Goal: Information Seeking & Learning: Learn about a topic

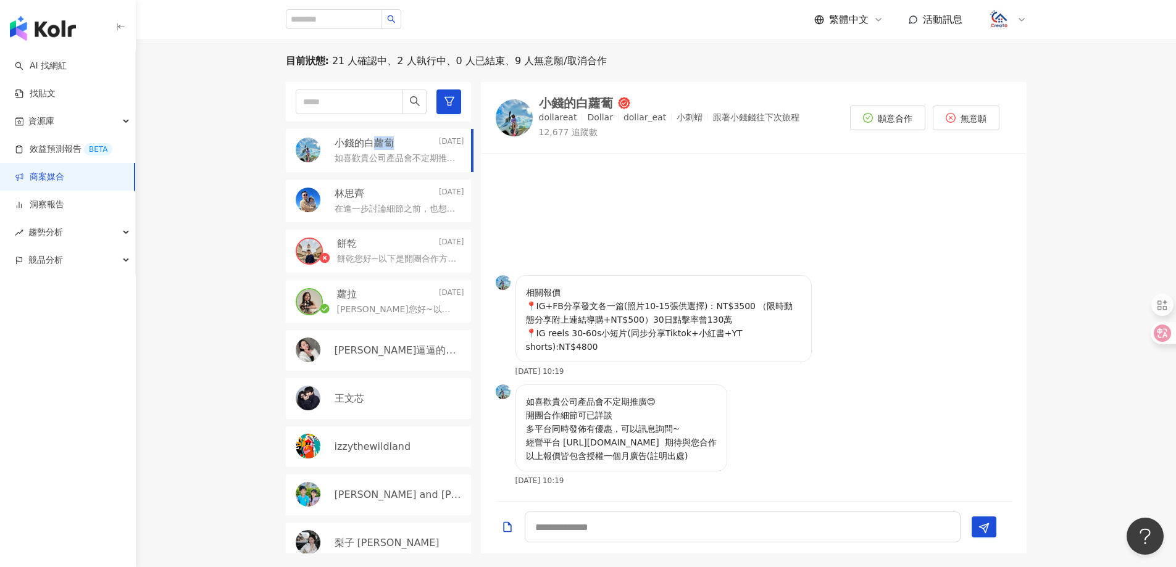
click at [50, 183] on link "商案媒合" at bounding box center [39, 177] width 49 height 12
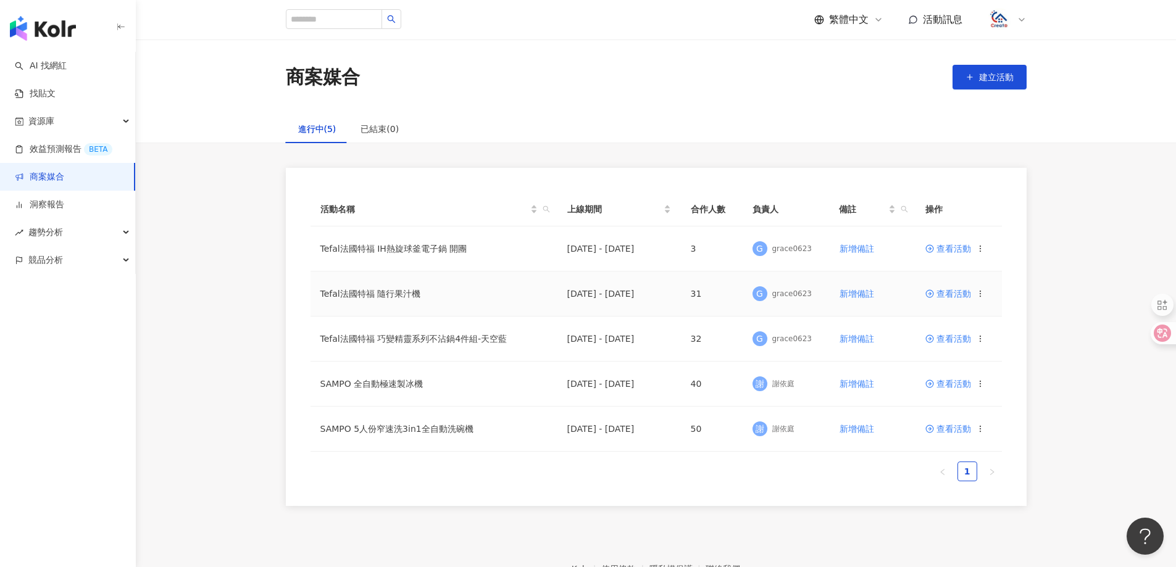
click at [397, 301] on td "Tefal法國特福 隨行果汁機" at bounding box center [434, 294] width 247 height 45
click at [397, 293] on td "Tefal法國特福 隨行果汁機" at bounding box center [434, 294] width 247 height 45
click at [947, 295] on span "查看活動" at bounding box center [948, 294] width 46 height 9
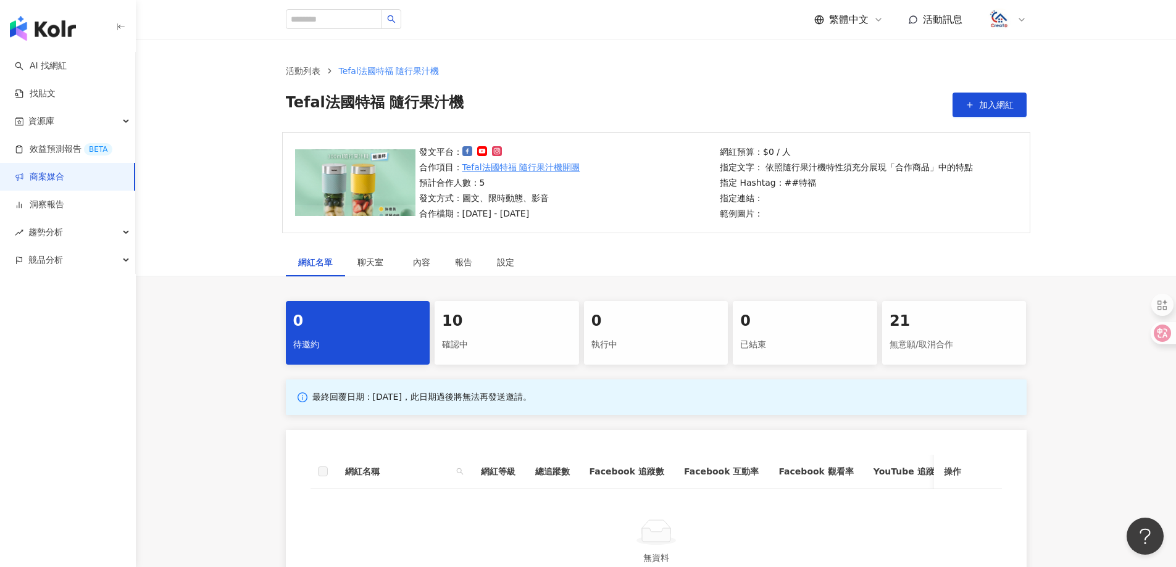
scroll to position [123, 0]
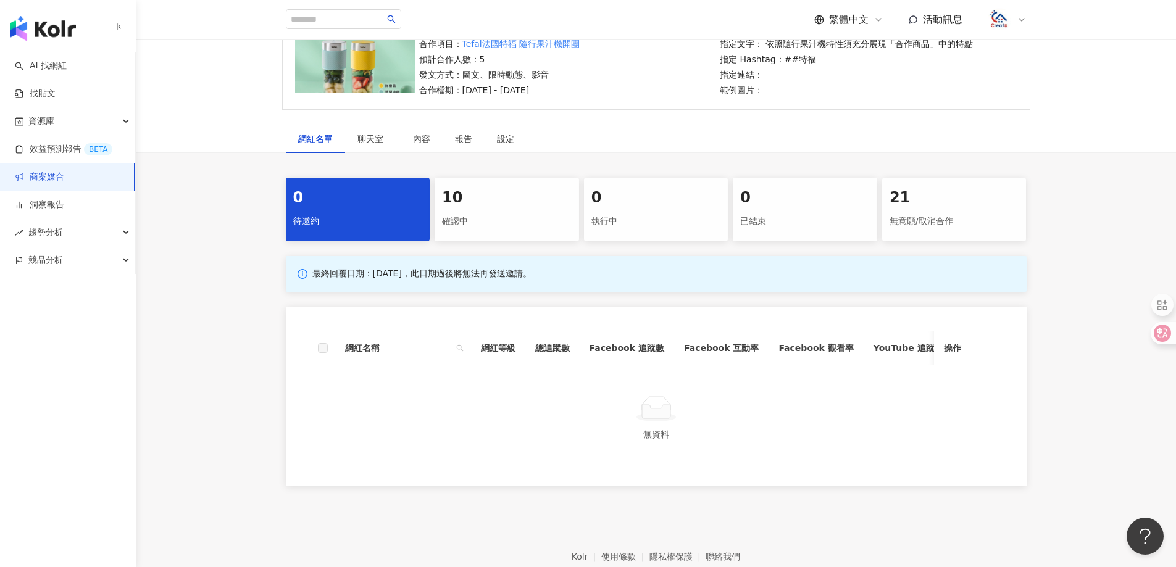
click at [470, 220] on div "確認中" at bounding box center [507, 221] width 130 height 21
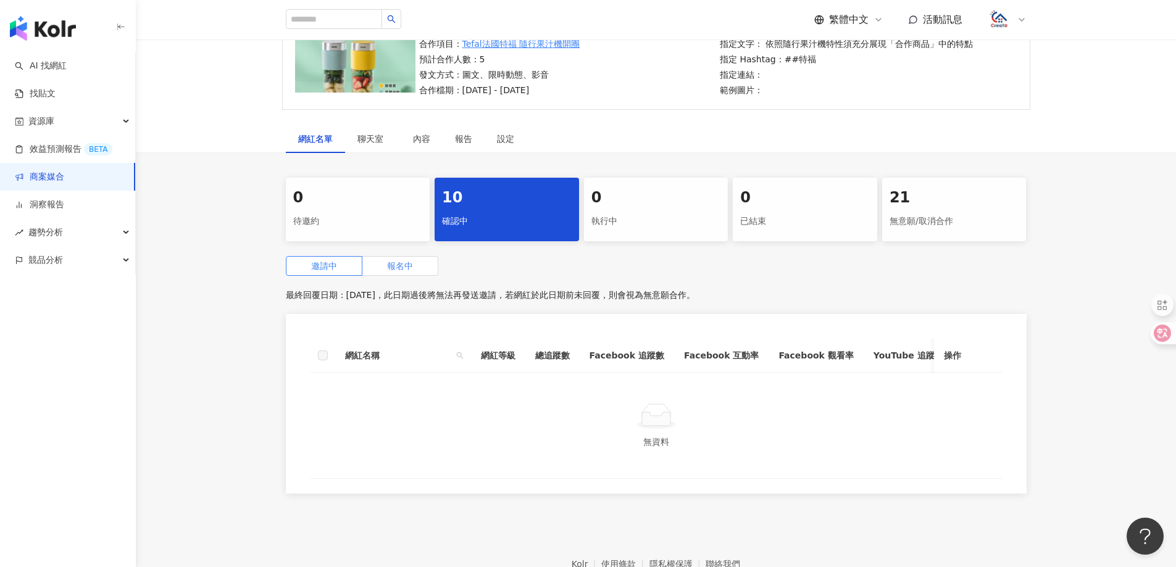
click at [405, 271] on span "報名中" at bounding box center [400, 266] width 26 height 10
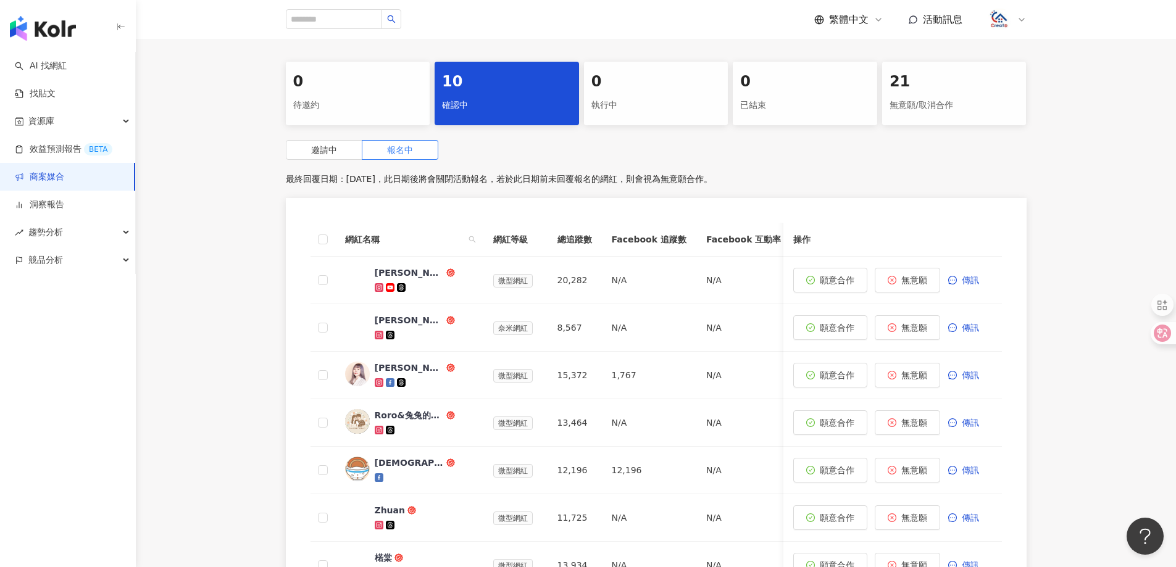
scroll to position [247, 0]
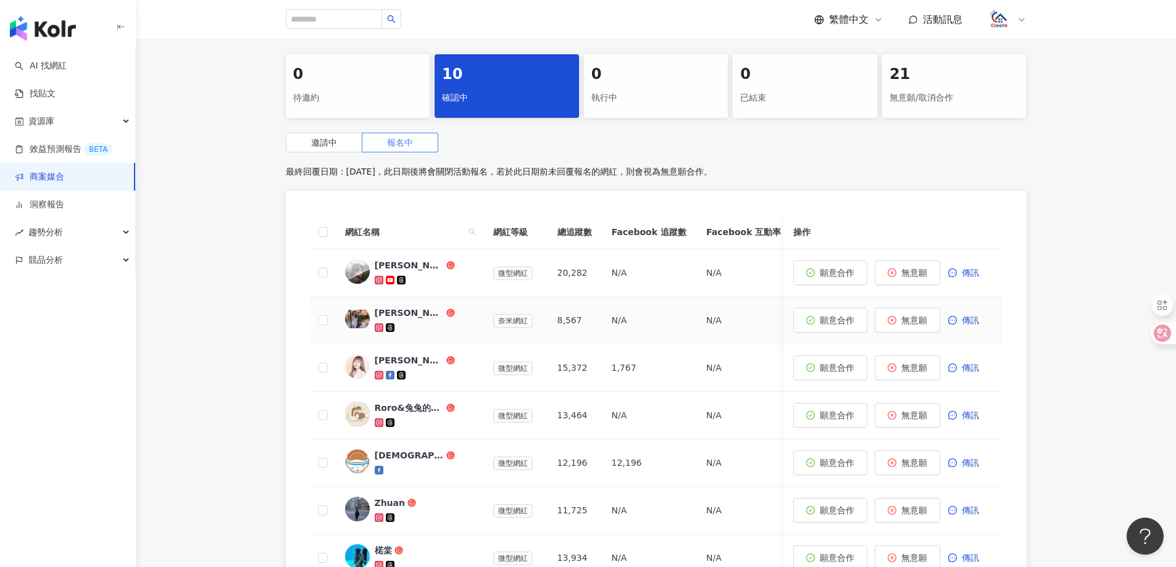
click at [378, 310] on div "[PERSON_NAME]❤️[PERSON_NAME]" at bounding box center [409, 313] width 69 height 12
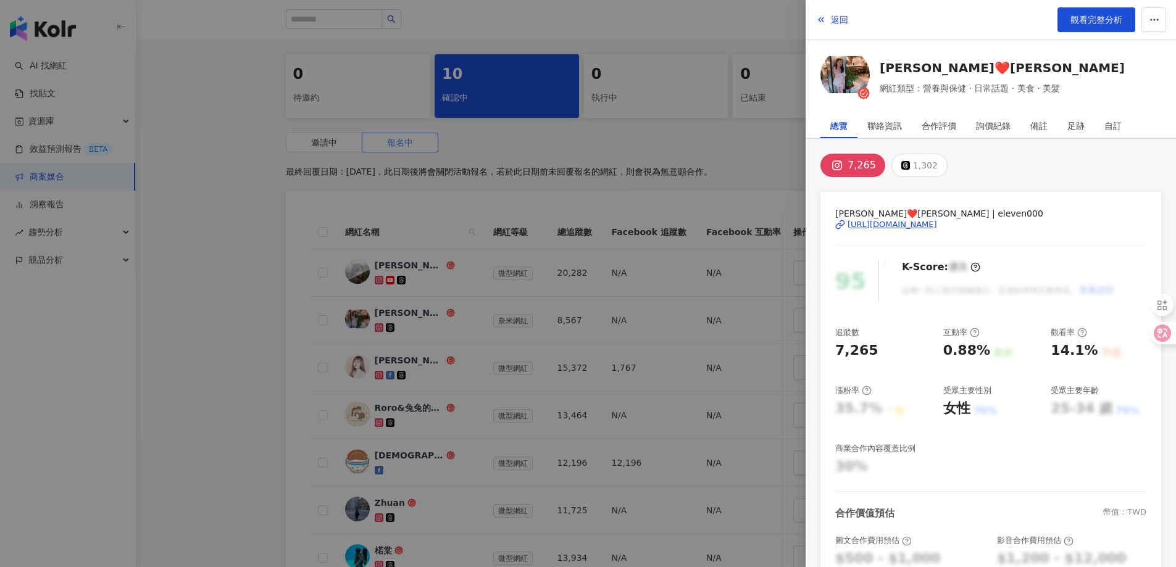
click at [896, 224] on div "[URL][DOMAIN_NAME]" at bounding box center [893, 224] width 90 height 11
click at [833, 19] on span "返回" at bounding box center [839, 20] width 17 height 10
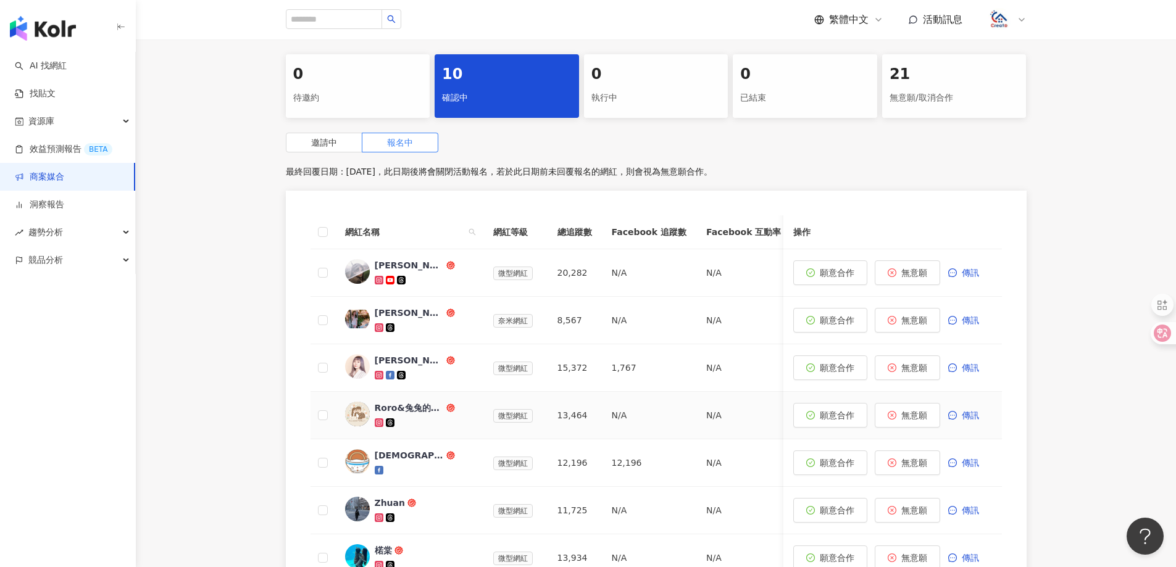
scroll to position [309, 0]
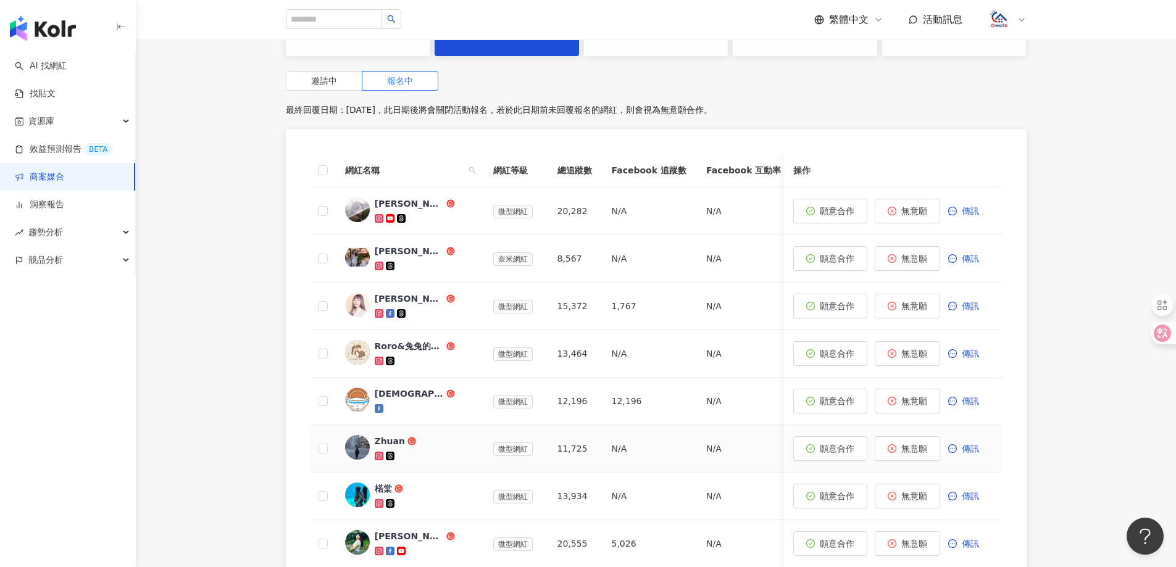
click at [380, 443] on div "Zhuan" at bounding box center [390, 441] width 31 height 12
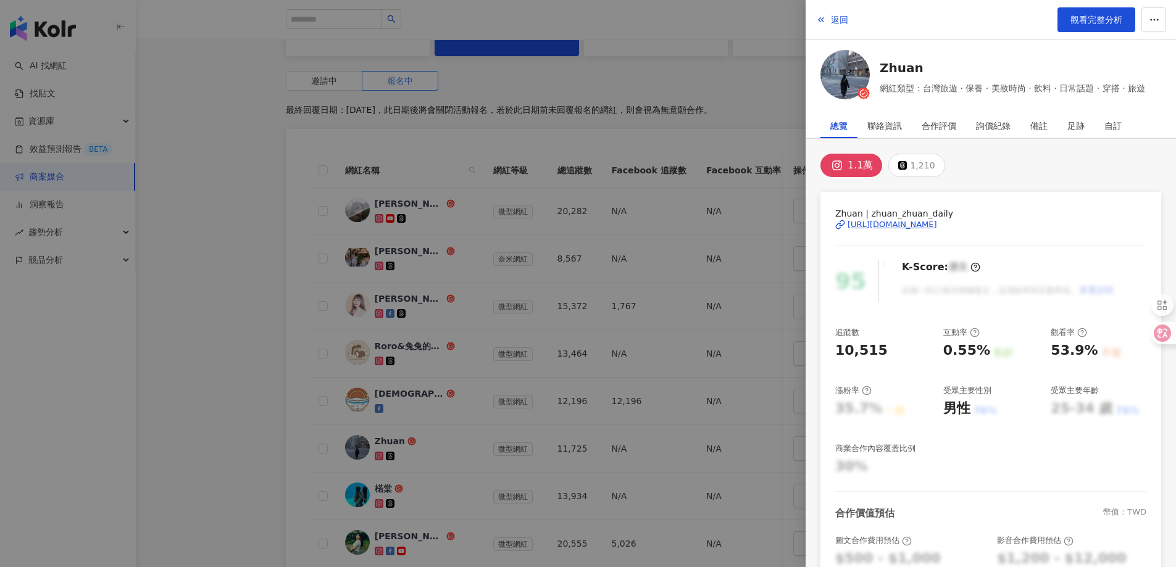
click at [937, 219] on div "[URL][DOMAIN_NAME]" at bounding box center [893, 224] width 90 height 11
click at [847, 24] on span "返回" at bounding box center [839, 20] width 17 height 10
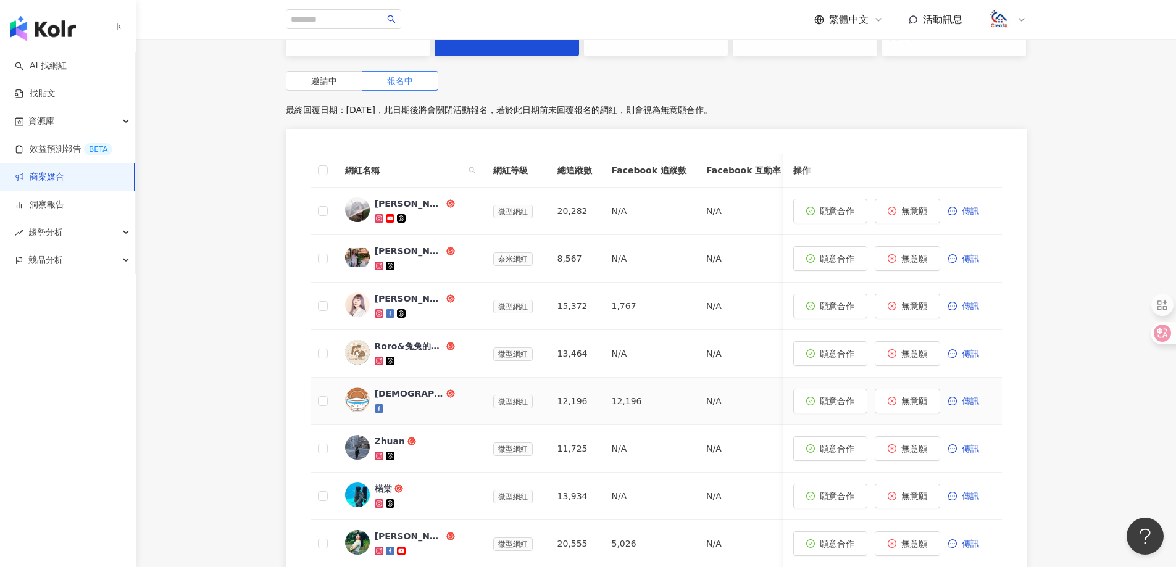
scroll to position [247, 0]
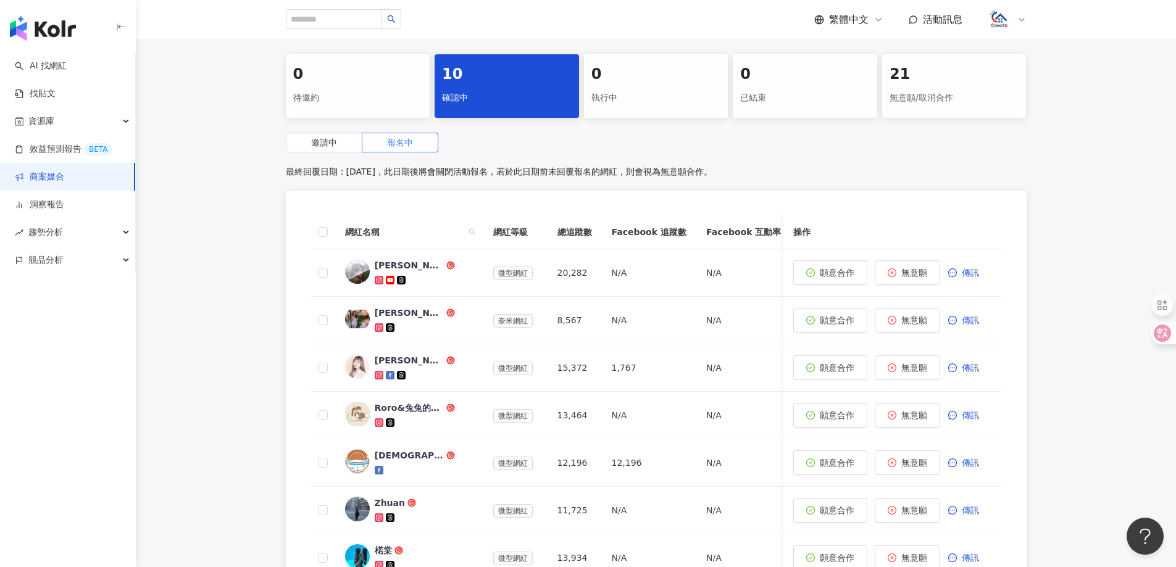
click at [61, 179] on link "商案媒合" at bounding box center [39, 177] width 49 height 12
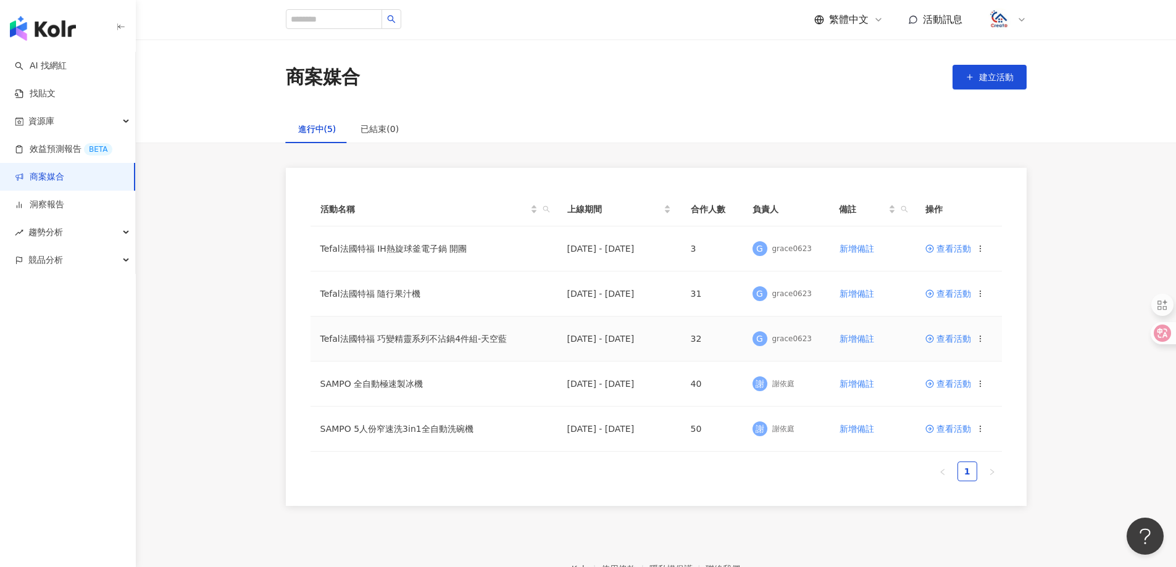
click at [950, 340] on span "查看活動" at bounding box center [948, 339] width 46 height 9
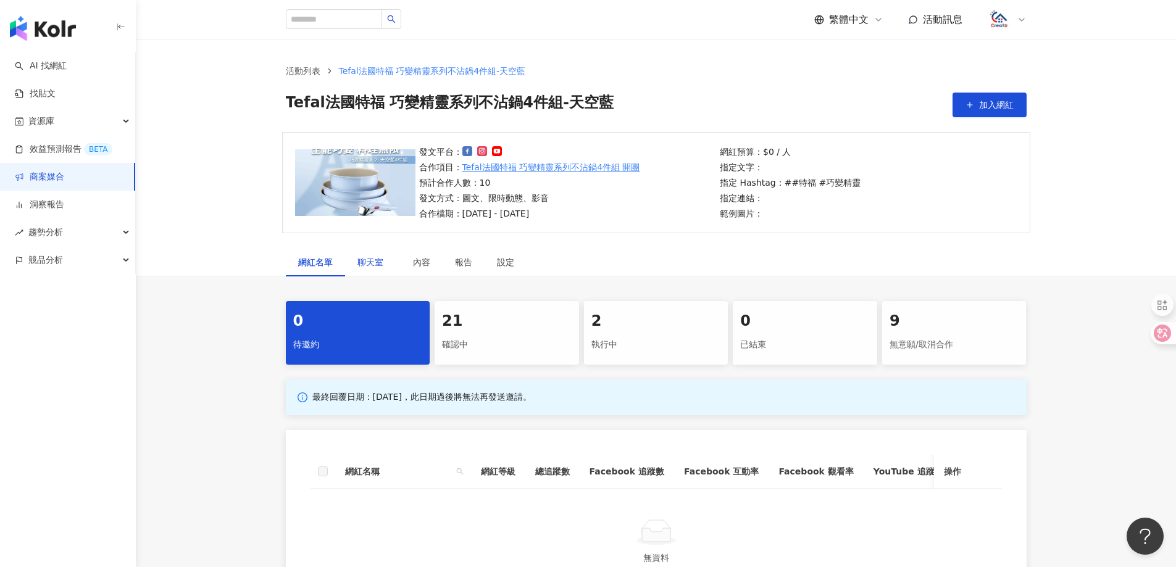
click at [375, 263] on span "聊天室" at bounding box center [372, 262] width 31 height 9
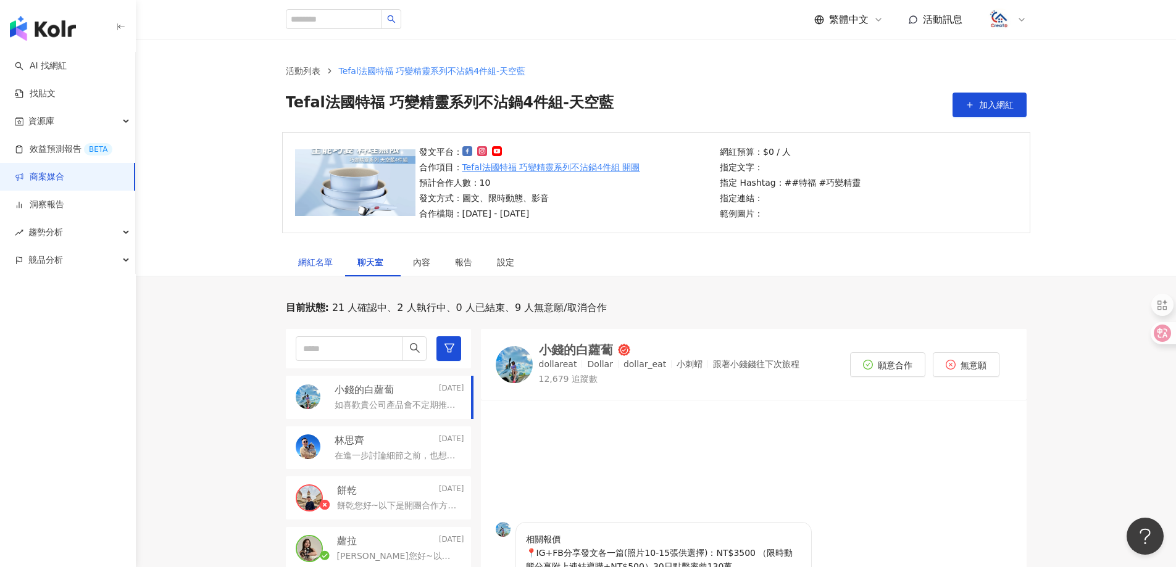
click at [317, 267] on div "網紅名單" at bounding box center [315, 263] width 35 height 14
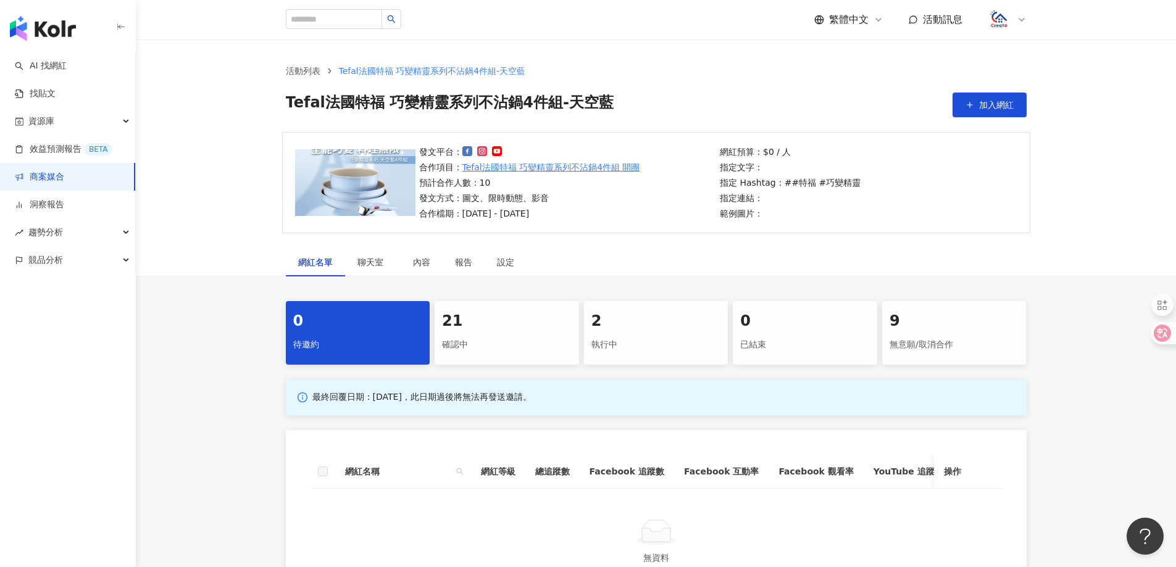
click at [455, 343] on div "確認中" at bounding box center [507, 345] width 130 height 21
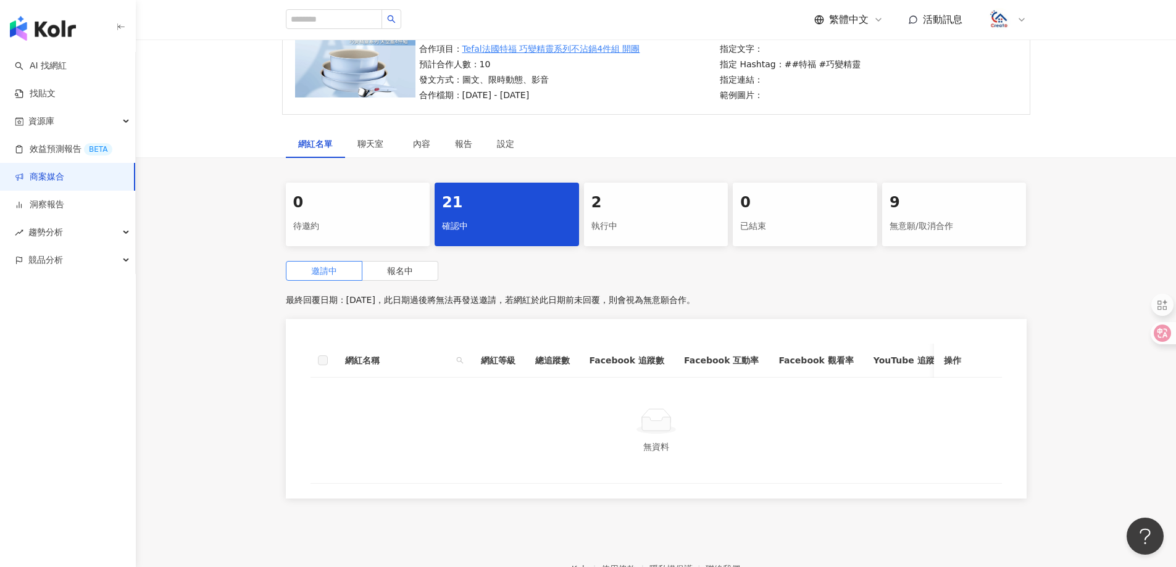
scroll to position [123, 0]
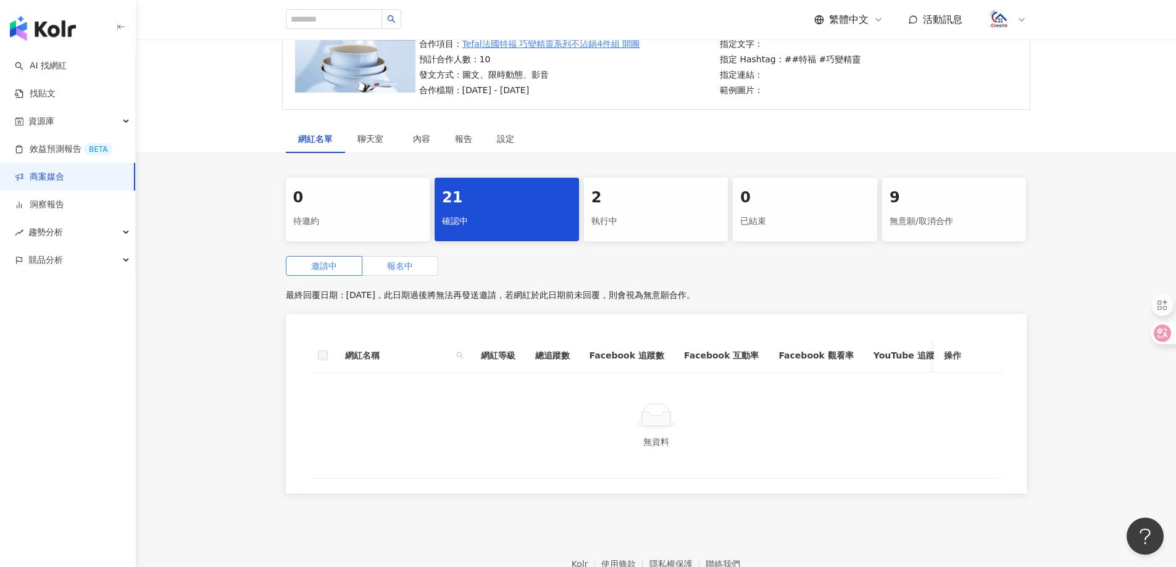
click at [400, 273] on label "報名中" at bounding box center [400, 266] width 76 height 20
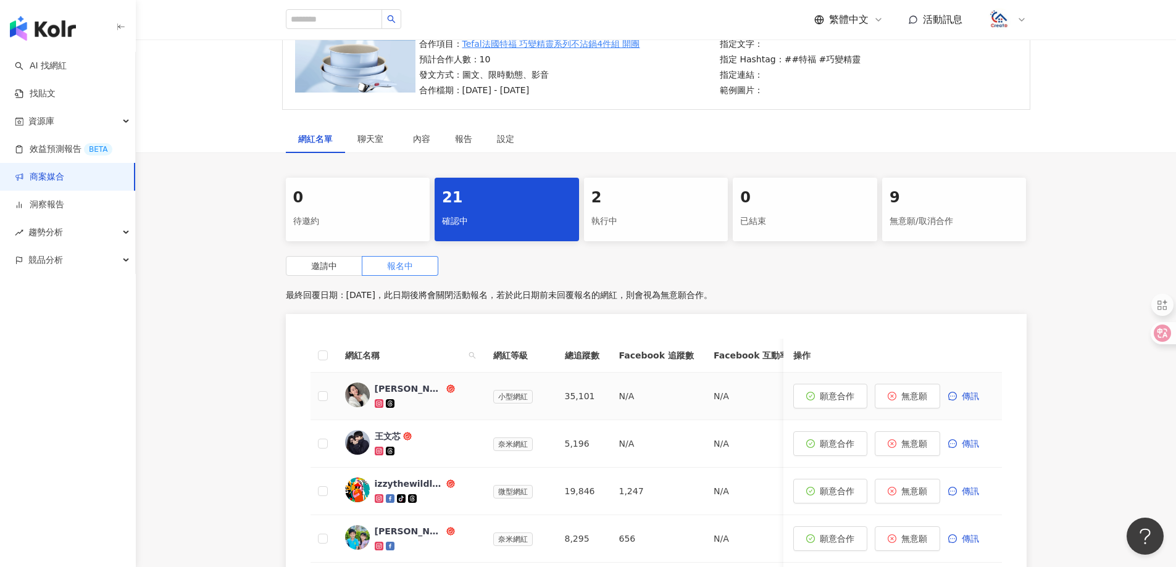
click at [398, 385] on div "[PERSON_NAME]逼逼的吃喝玩樂" at bounding box center [409, 389] width 69 height 12
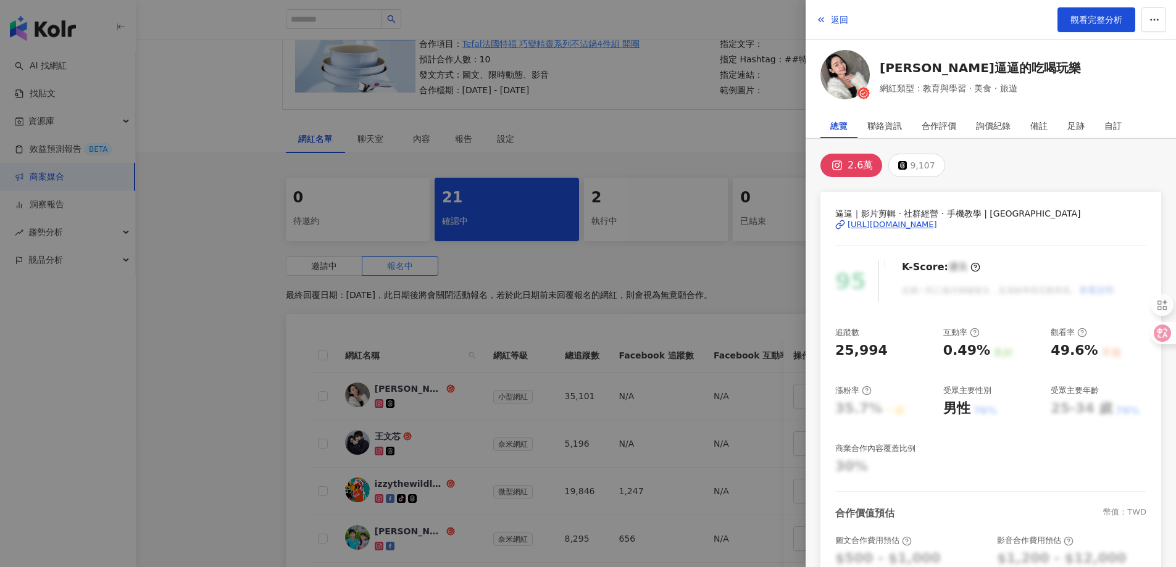
click at [845, 162] on button "2.6萬" at bounding box center [851, 165] width 62 height 23
click at [885, 226] on div "[URL][DOMAIN_NAME]" at bounding box center [893, 224] width 90 height 11
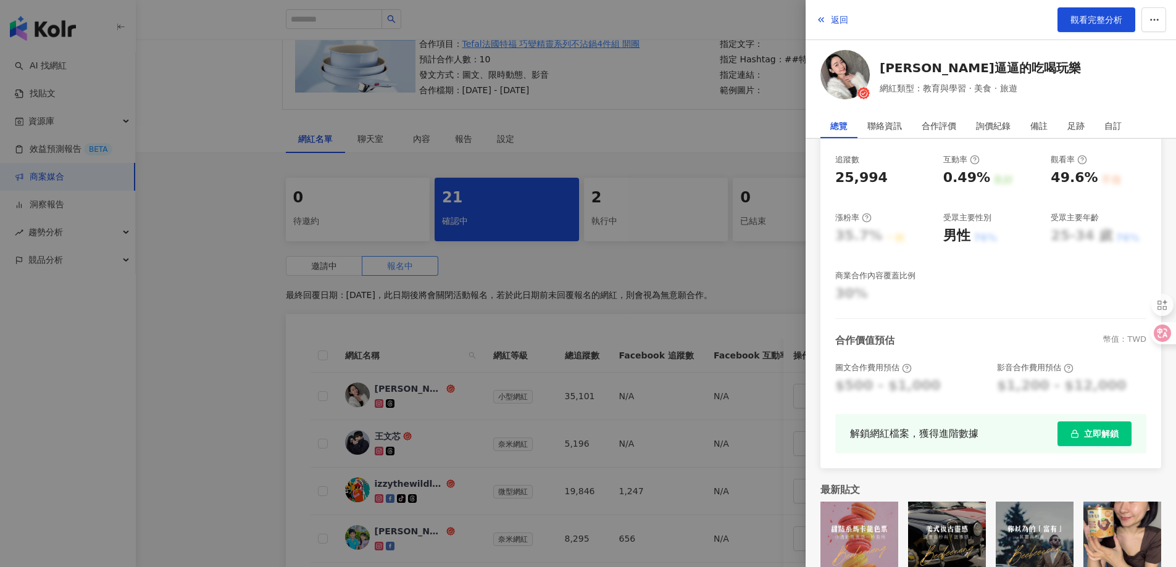
scroll to position [199, 0]
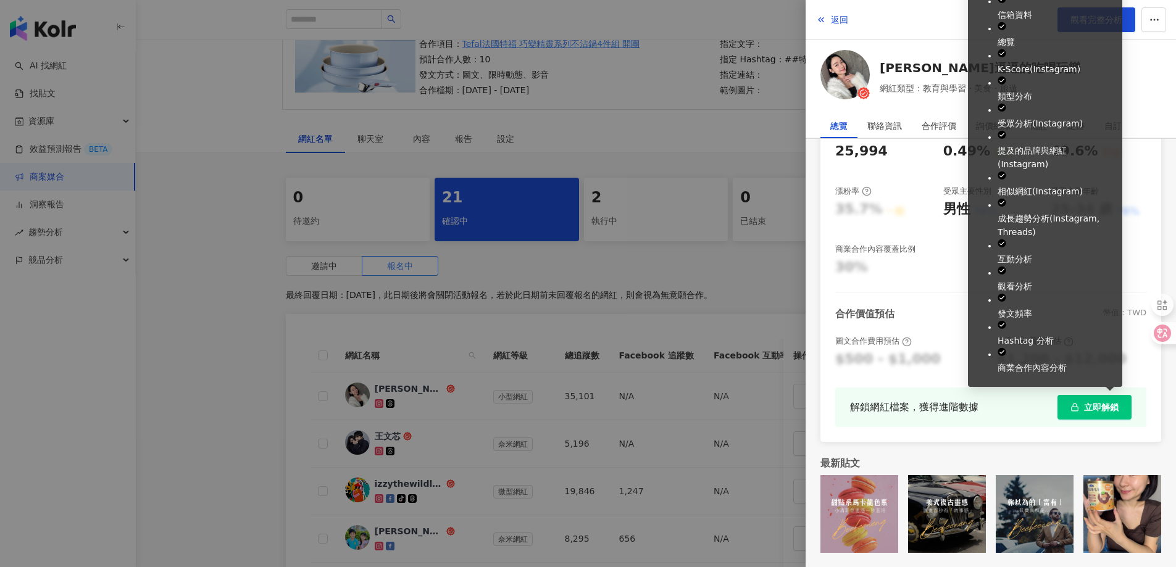
click at [1087, 411] on span "立即解鎖" at bounding box center [1101, 408] width 35 height 10
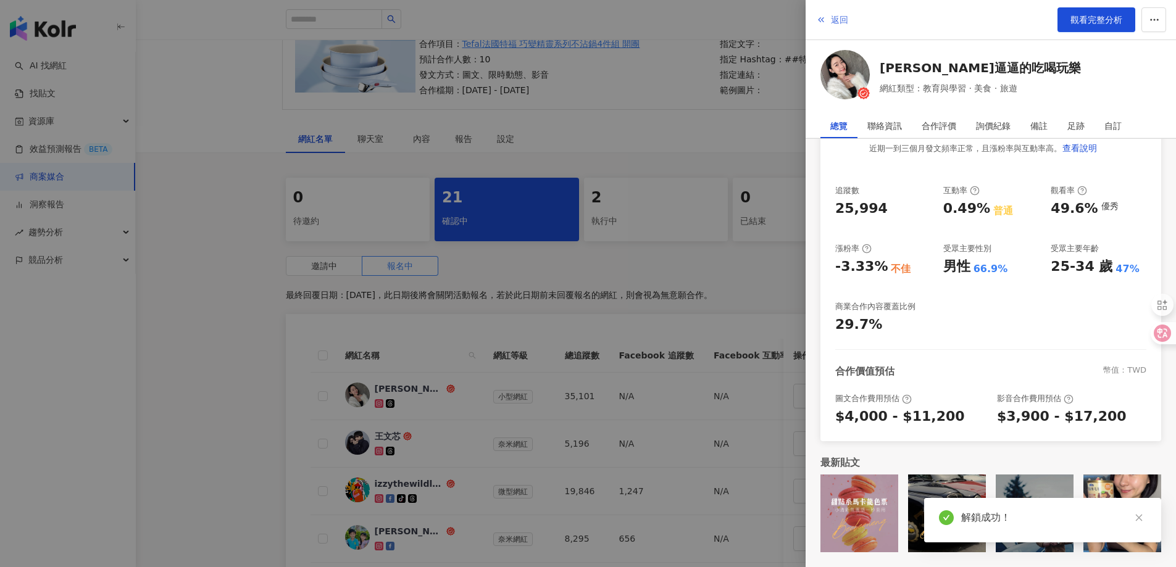
scroll to position [141, 0]
click at [844, 19] on span "返回" at bounding box center [839, 20] width 17 height 10
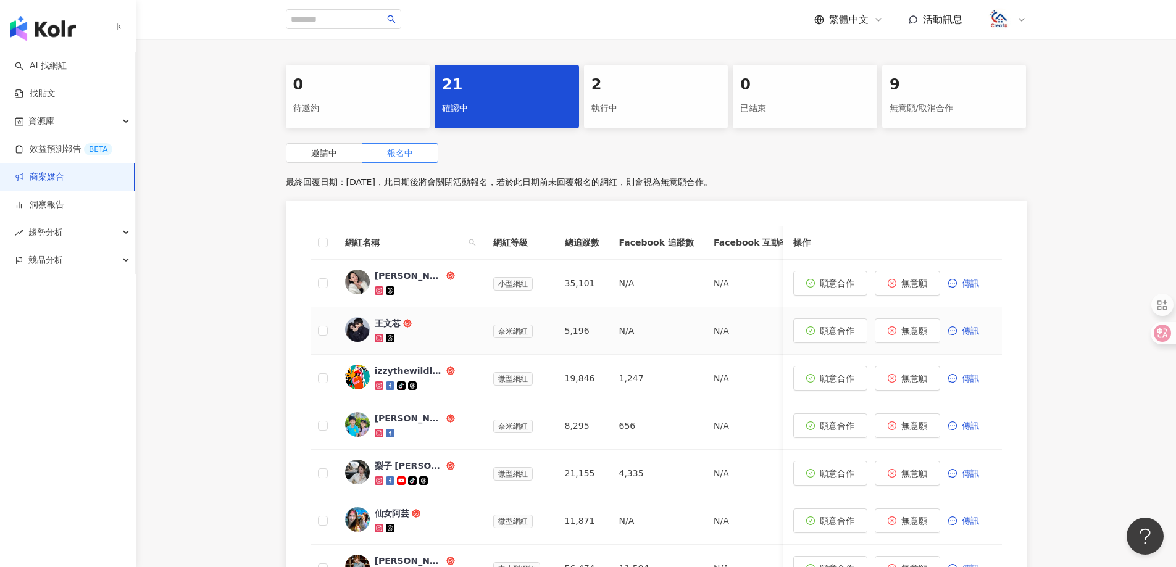
scroll to position [247, 0]
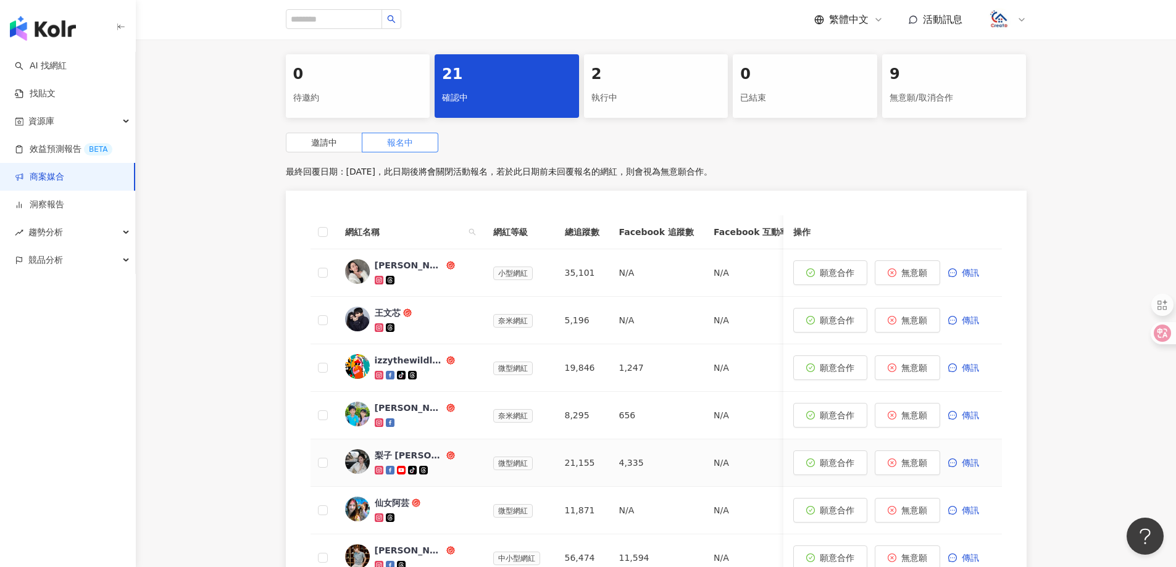
click at [390, 460] on div "梨子 [PERSON_NAME]" at bounding box center [409, 455] width 69 height 12
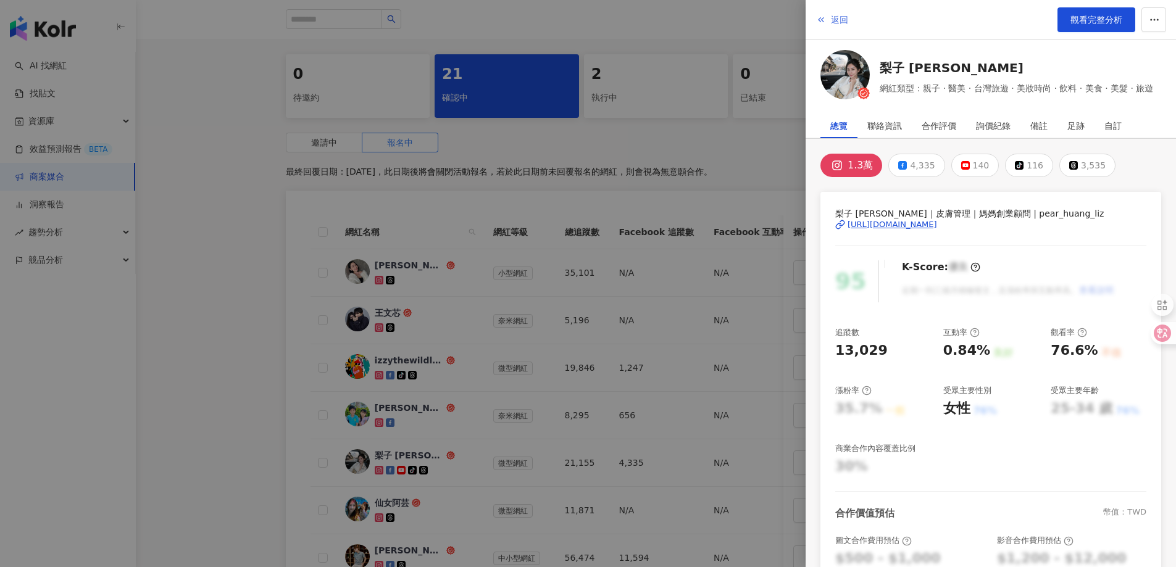
click at [845, 23] on span "返回" at bounding box center [839, 20] width 17 height 10
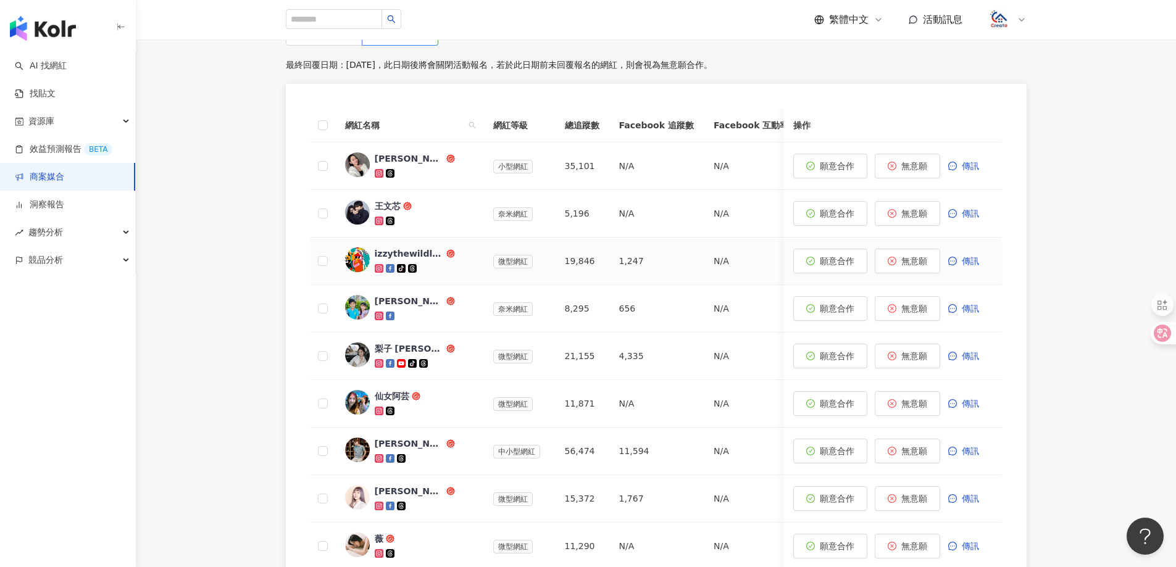
scroll to position [370, 0]
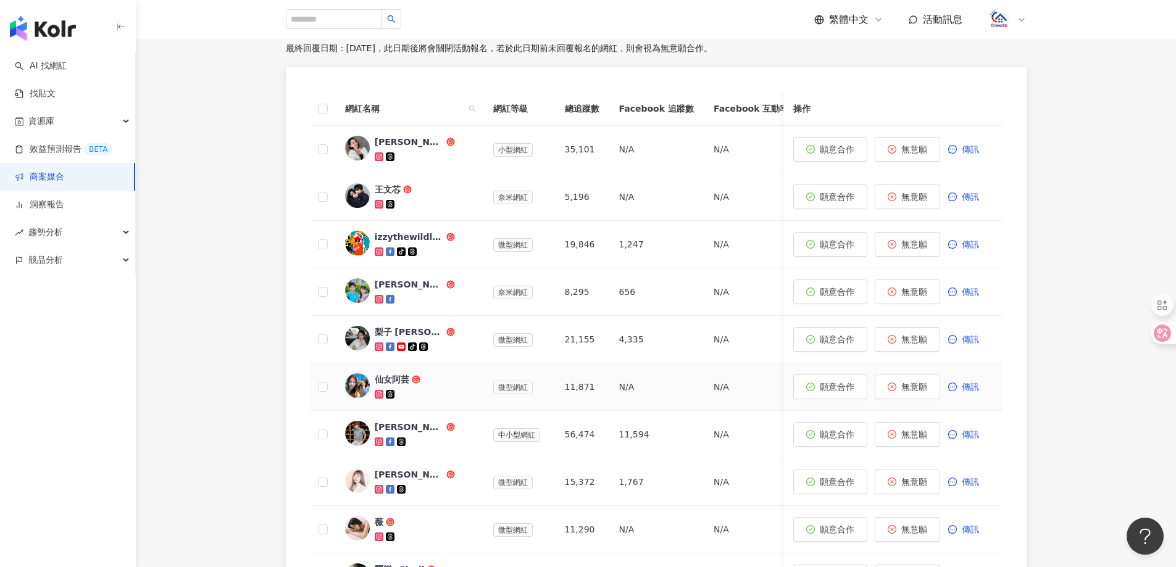
click at [401, 384] on div "仙女阿芸" at bounding box center [392, 380] width 35 height 12
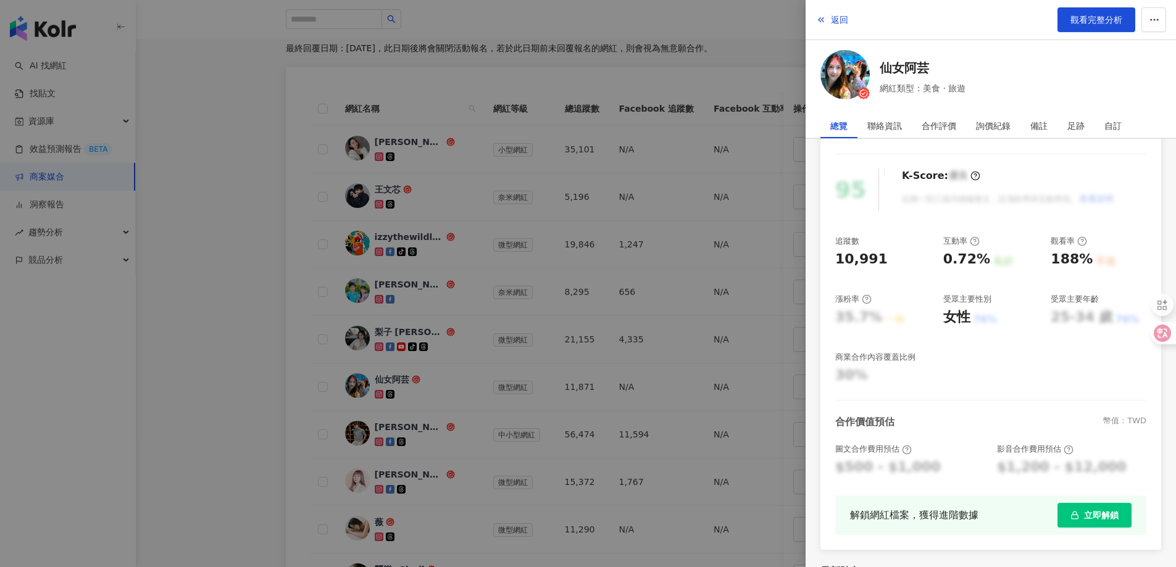
scroll to position [185, 0]
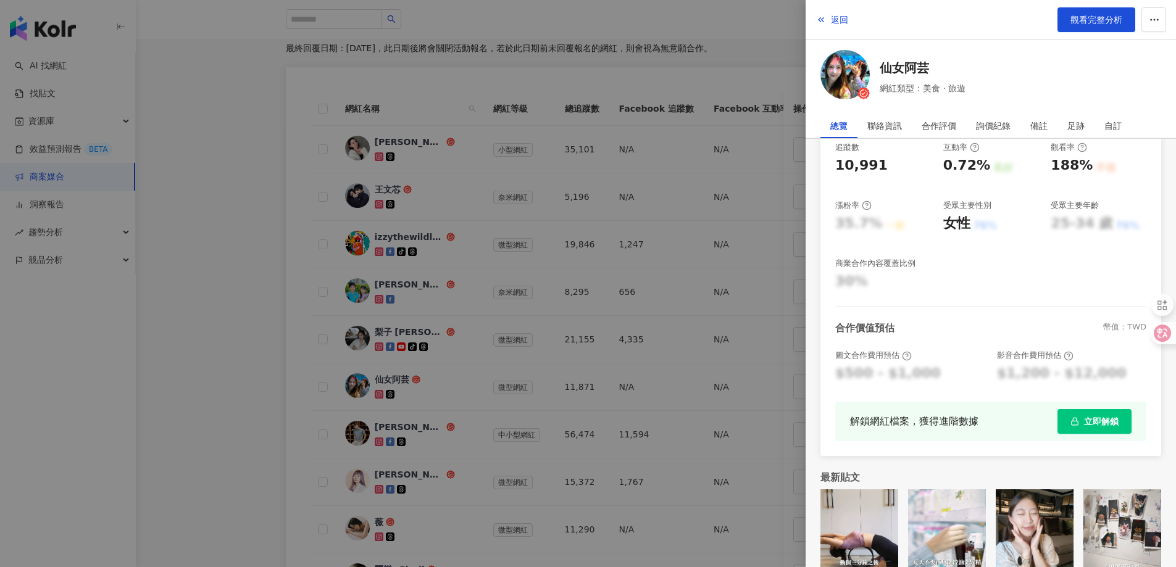
click at [1086, 404] on div "解鎖網紅檔案，獲得進階數據 立即解鎖" at bounding box center [990, 422] width 311 height 40
click at [1094, 414] on button "立即解鎖" at bounding box center [1095, 421] width 74 height 25
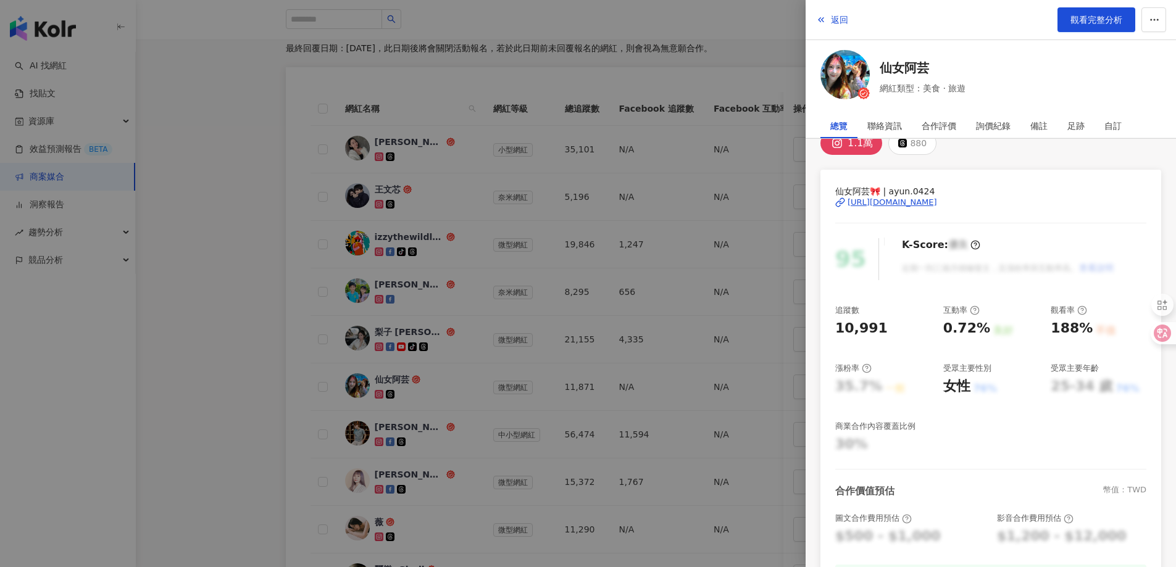
scroll to position [0, 0]
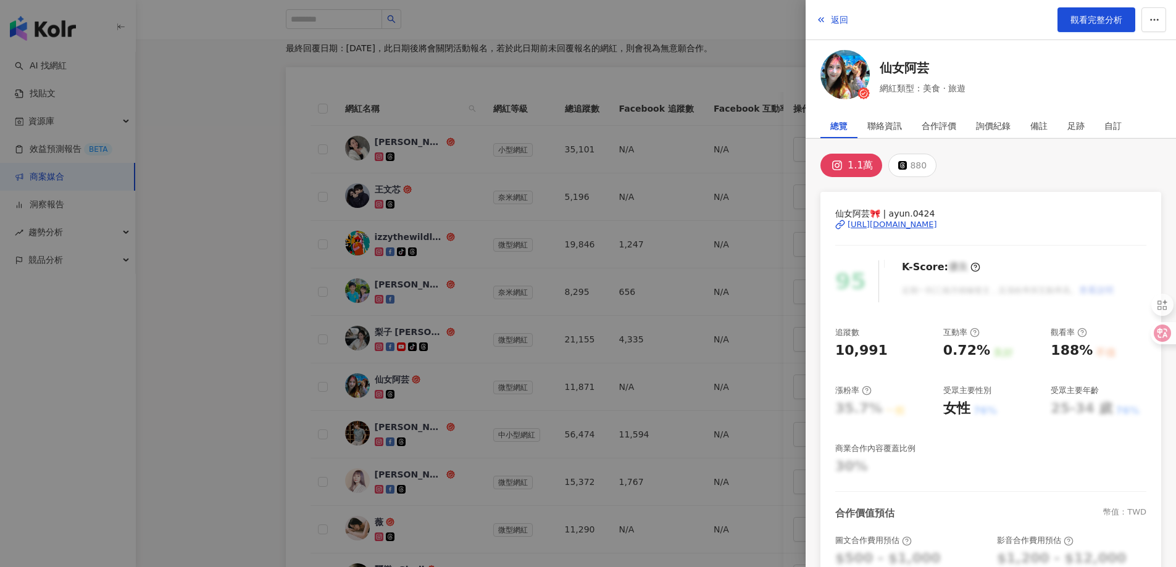
click at [882, 224] on div "[URL][DOMAIN_NAME]" at bounding box center [893, 224] width 90 height 11
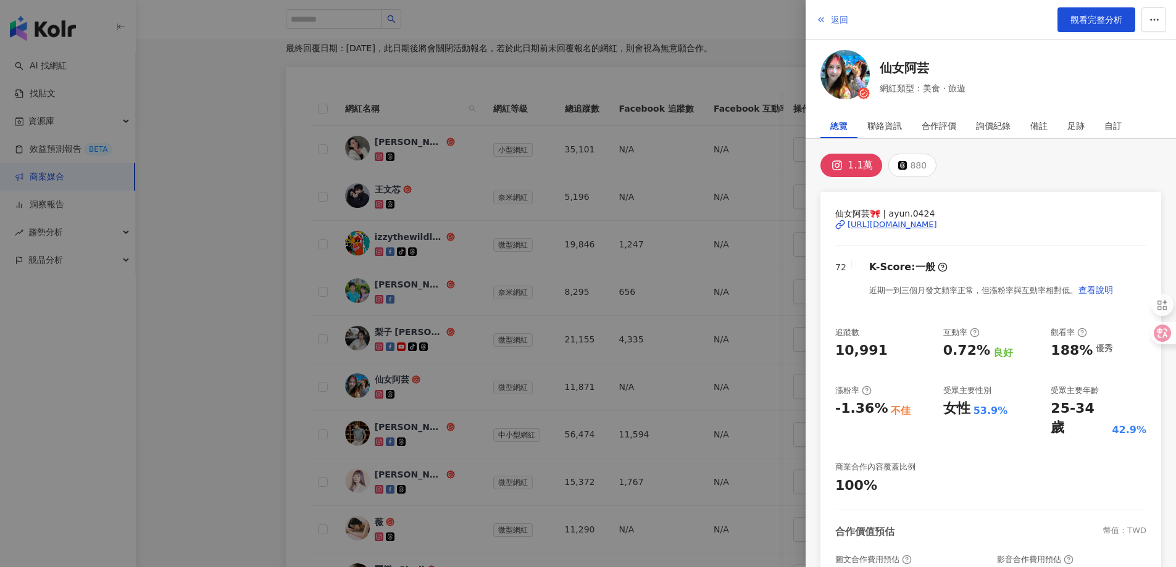
click at [840, 22] on span "返回" at bounding box center [839, 20] width 17 height 10
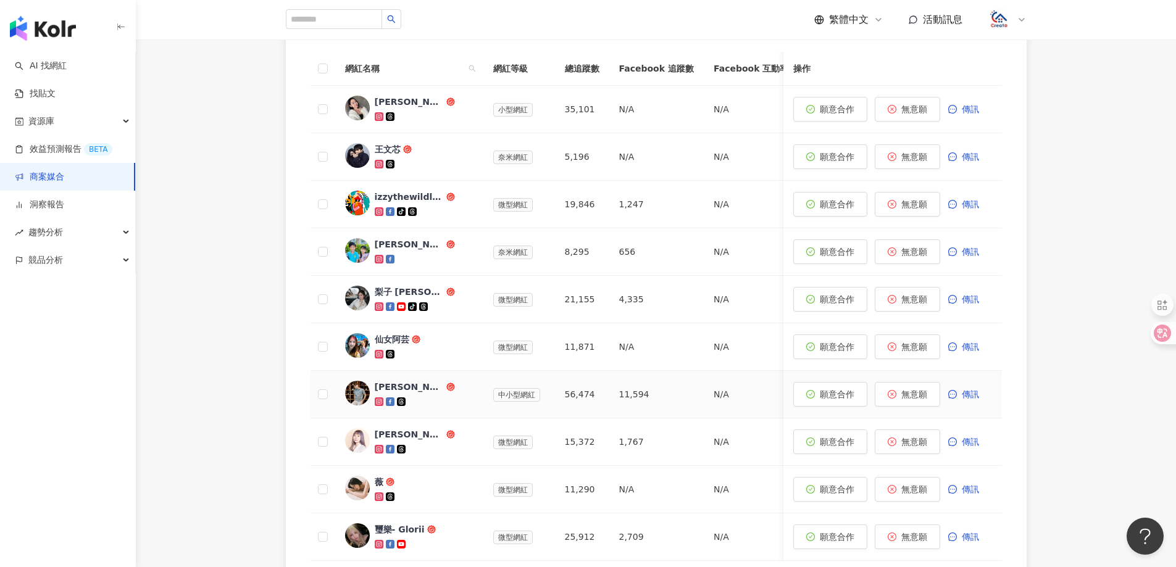
scroll to position [432, 0]
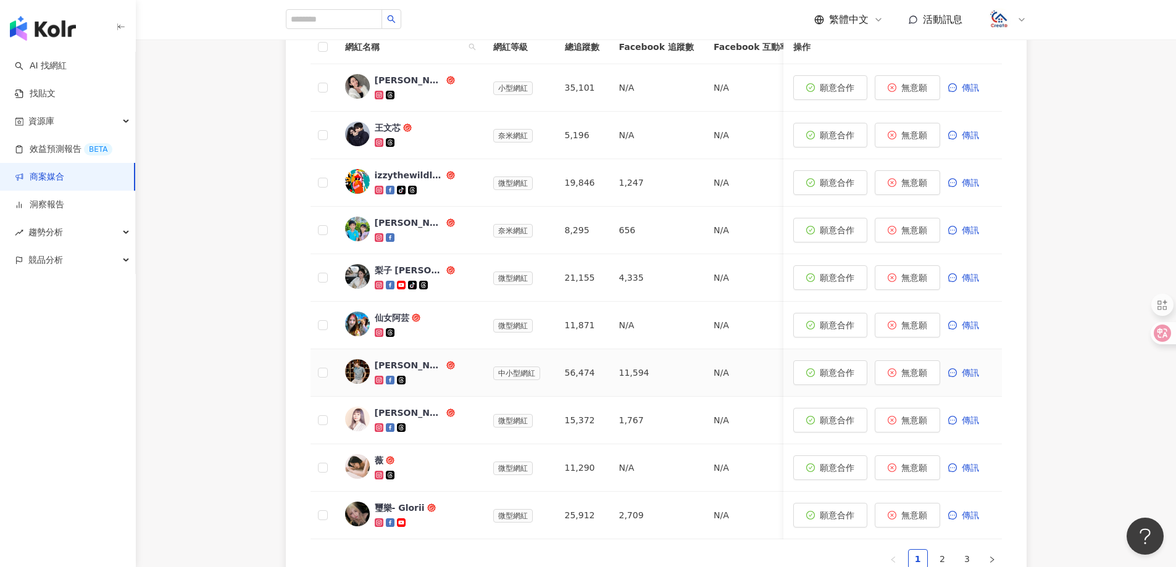
click at [406, 365] on div "[PERSON_NAME]" at bounding box center [409, 365] width 69 height 12
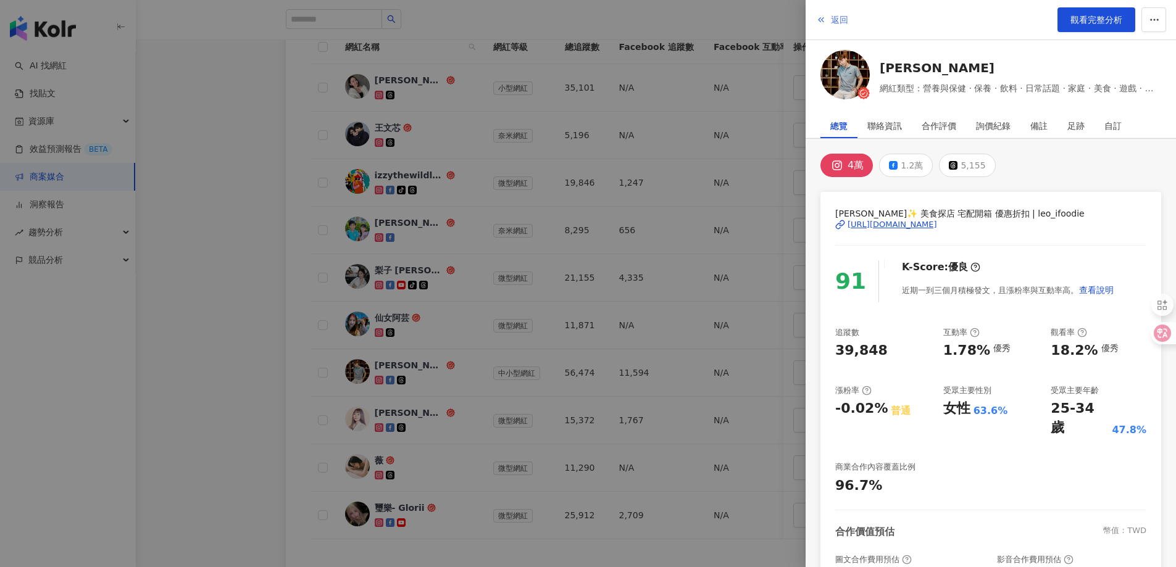
click at [838, 23] on span "返回" at bounding box center [839, 20] width 17 height 10
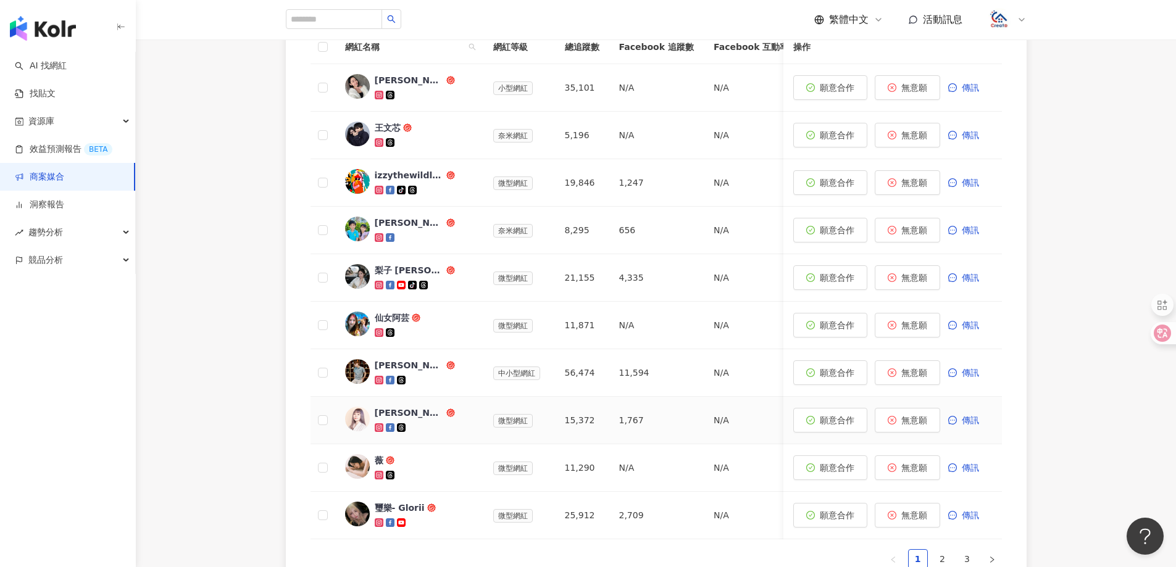
click at [396, 415] on div "[PERSON_NAME]" at bounding box center [409, 413] width 69 height 12
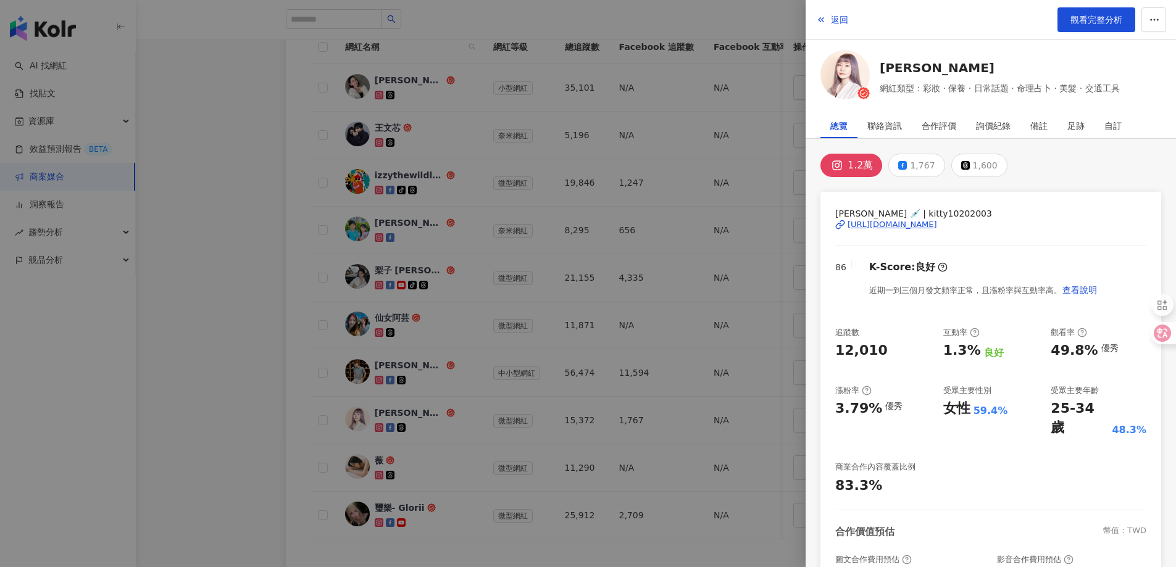
click at [832, 20] on span "返回" at bounding box center [839, 20] width 17 height 10
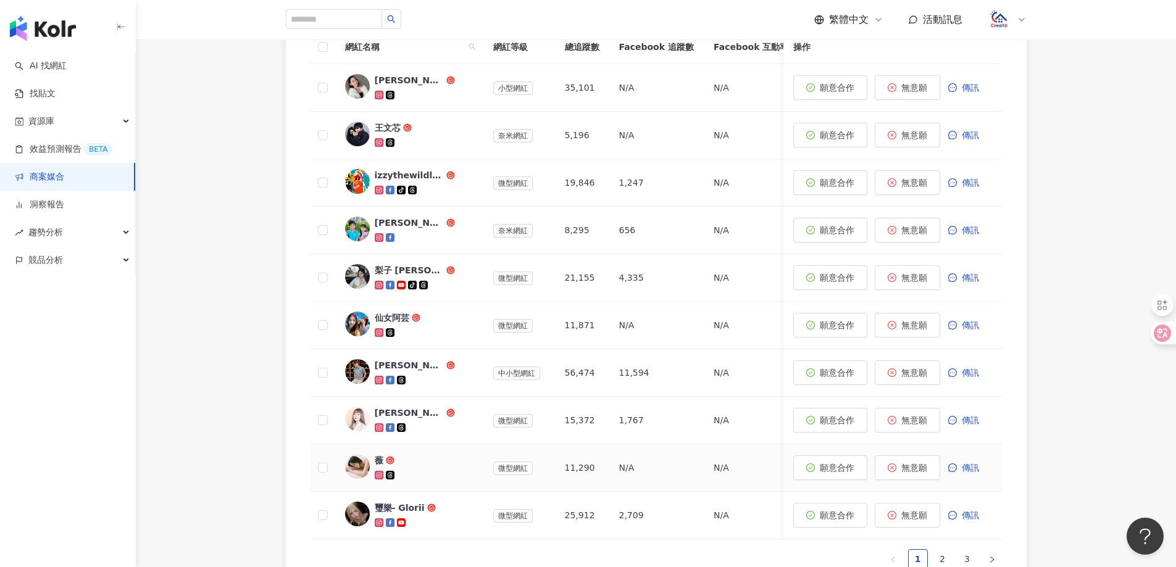
click at [377, 467] on div "薇" at bounding box center [379, 460] width 9 height 12
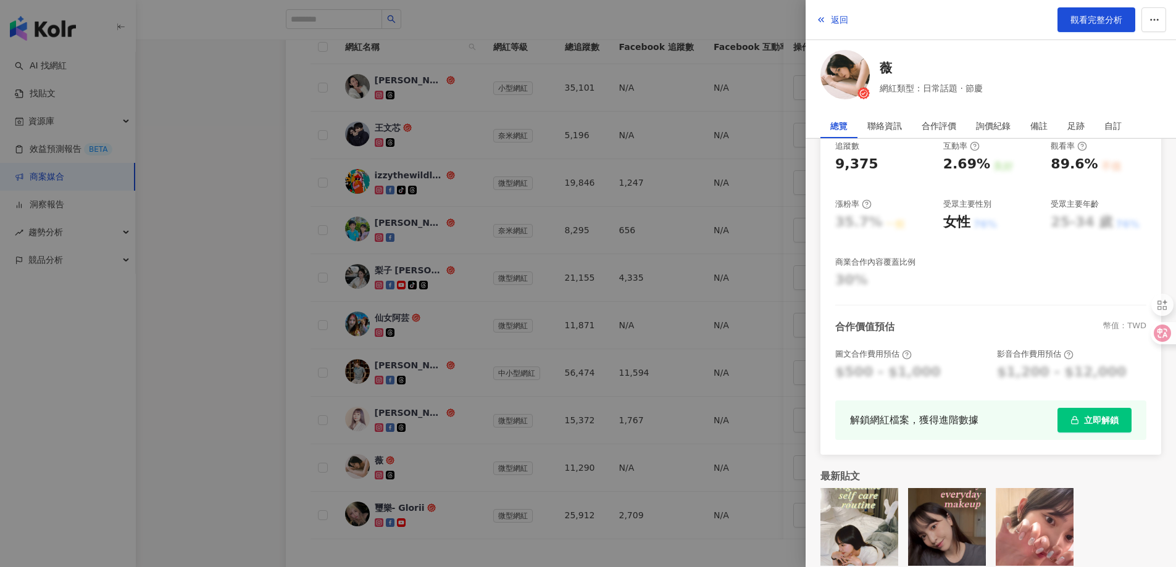
scroll to position [199, 0]
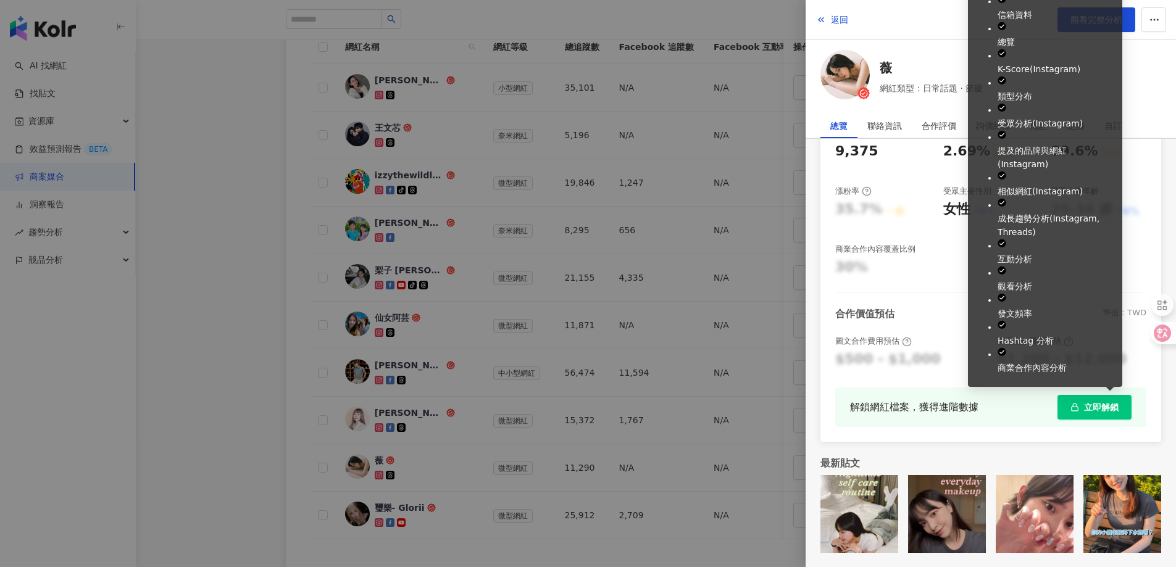
click at [1095, 409] on span "立即解鎖" at bounding box center [1101, 408] width 35 height 10
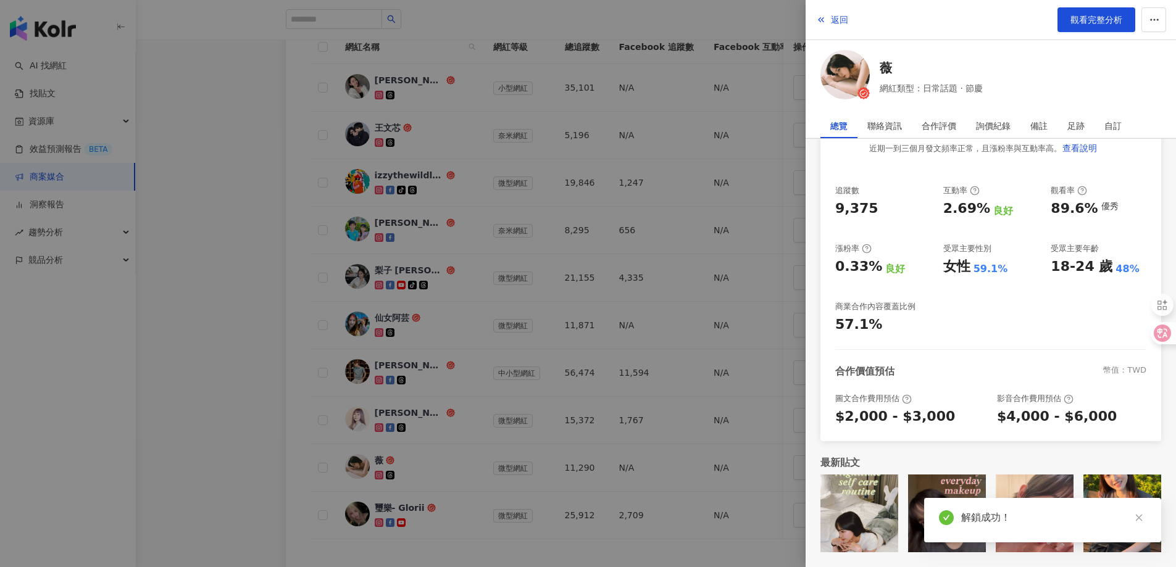
scroll to position [141, 0]
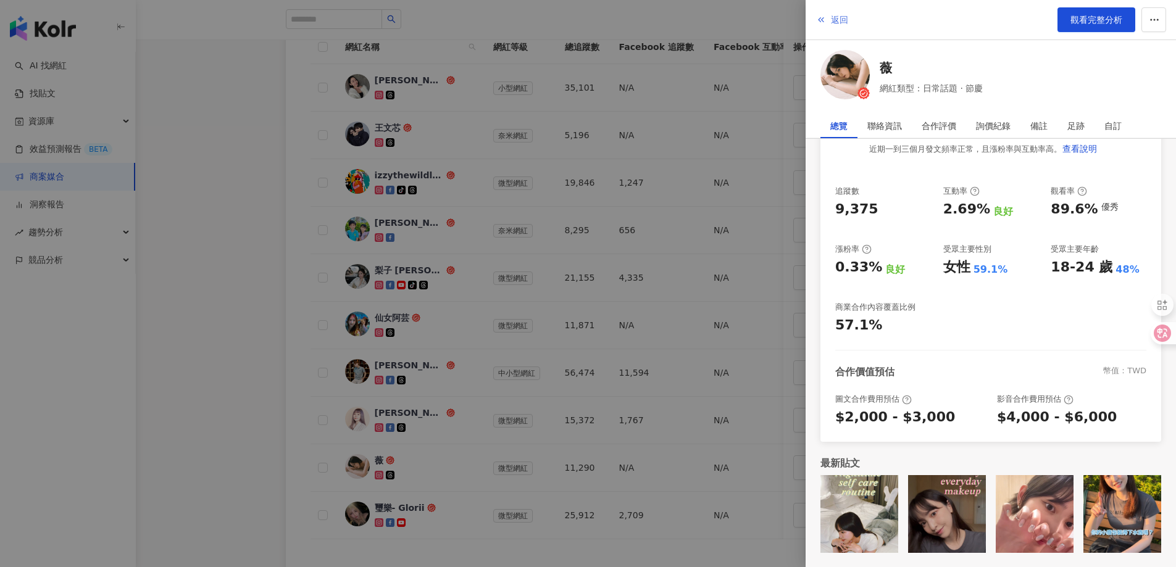
click at [843, 15] on span "返回" at bounding box center [839, 20] width 17 height 10
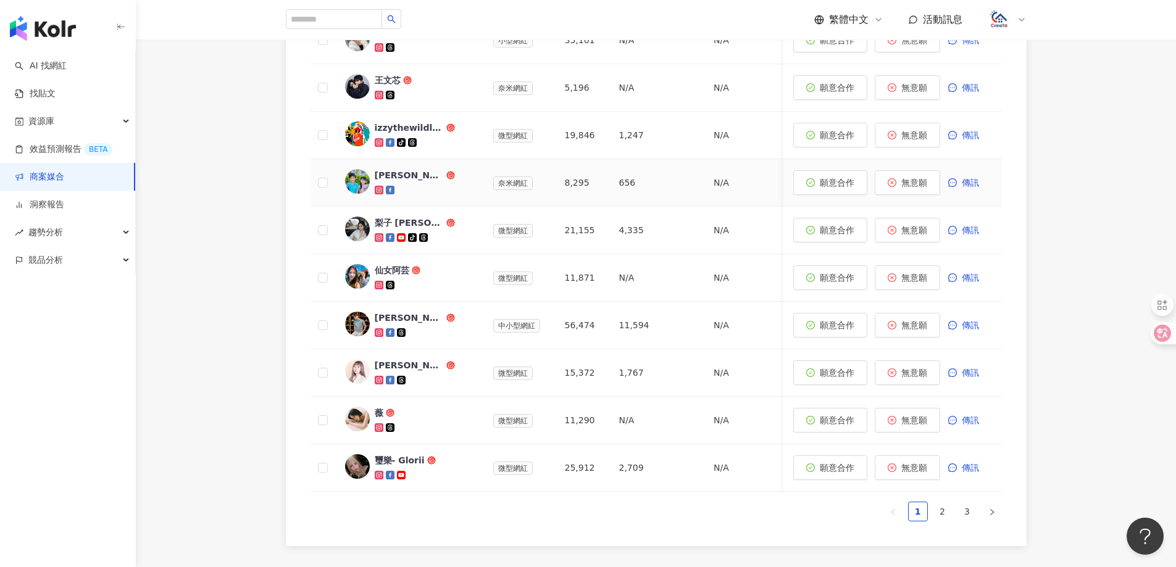
scroll to position [556, 0]
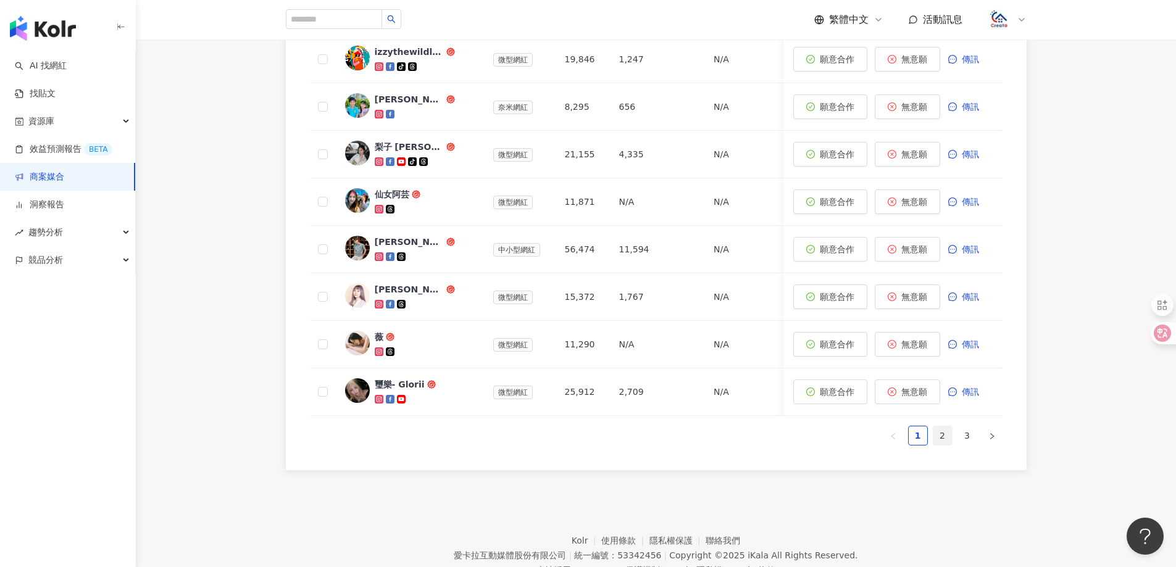
click at [942, 445] on link "2" at bounding box center [942, 436] width 19 height 19
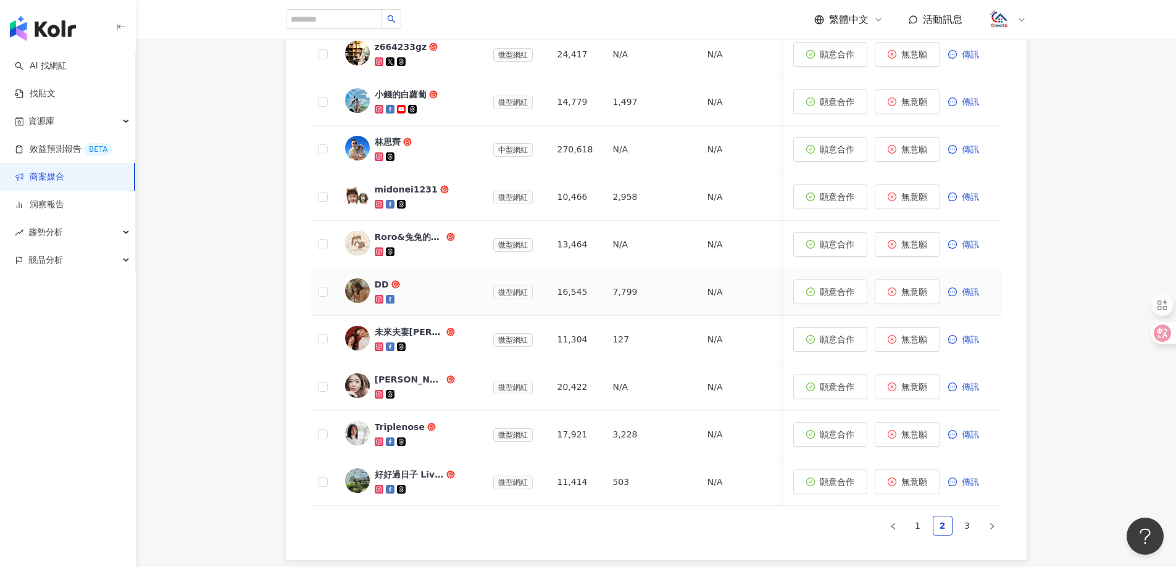
scroll to position [494, 0]
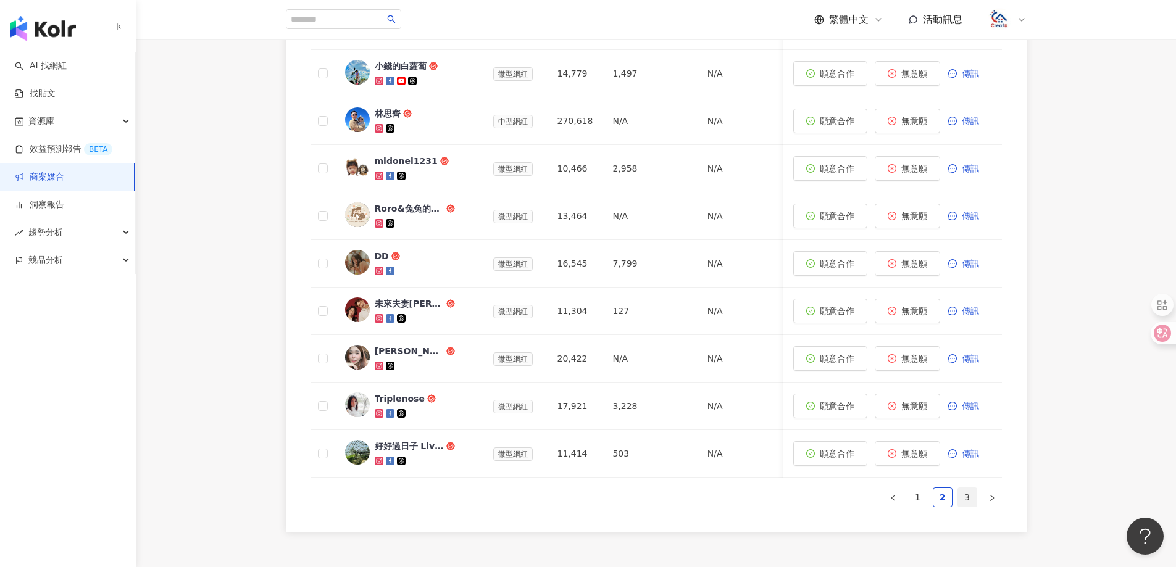
click at [970, 507] on link "3" at bounding box center [967, 497] width 19 height 19
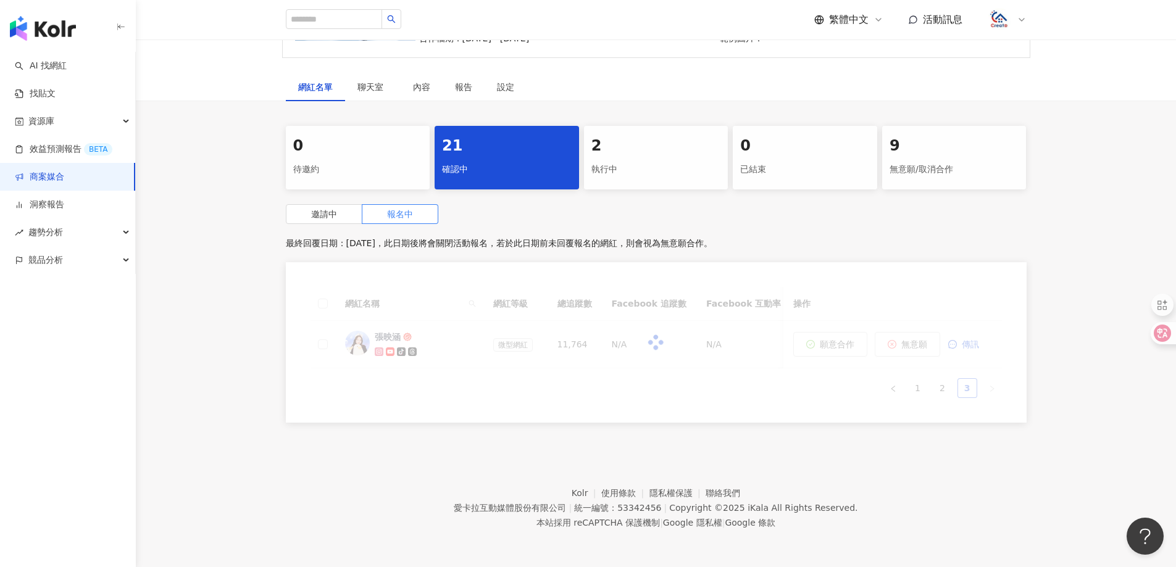
scroll to position [185, 0]
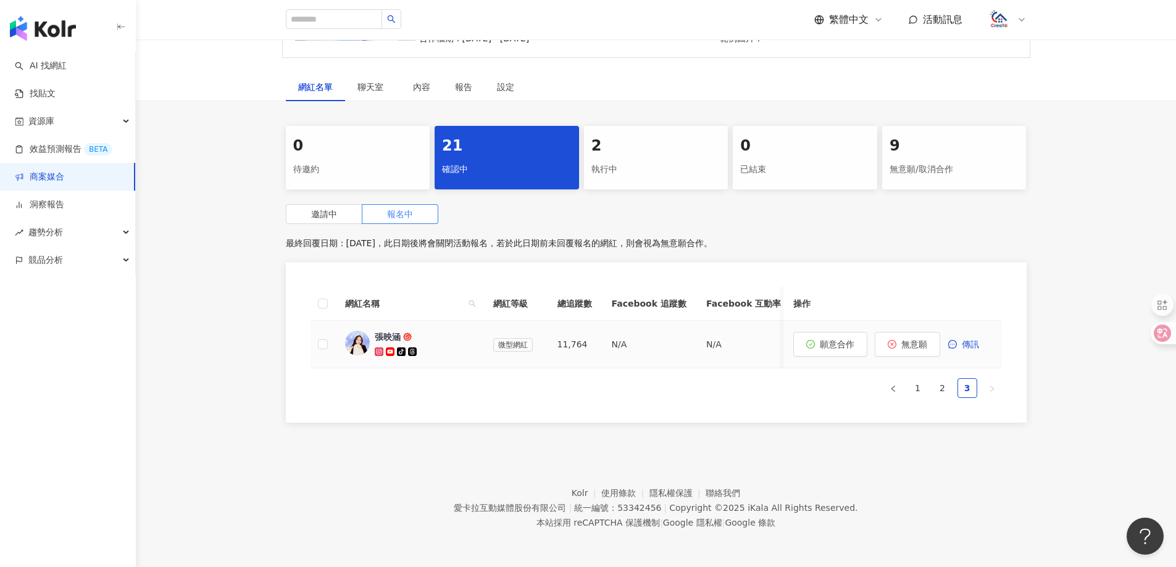
click at [391, 331] on div "張映涵" at bounding box center [388, 337] width 26 height 12
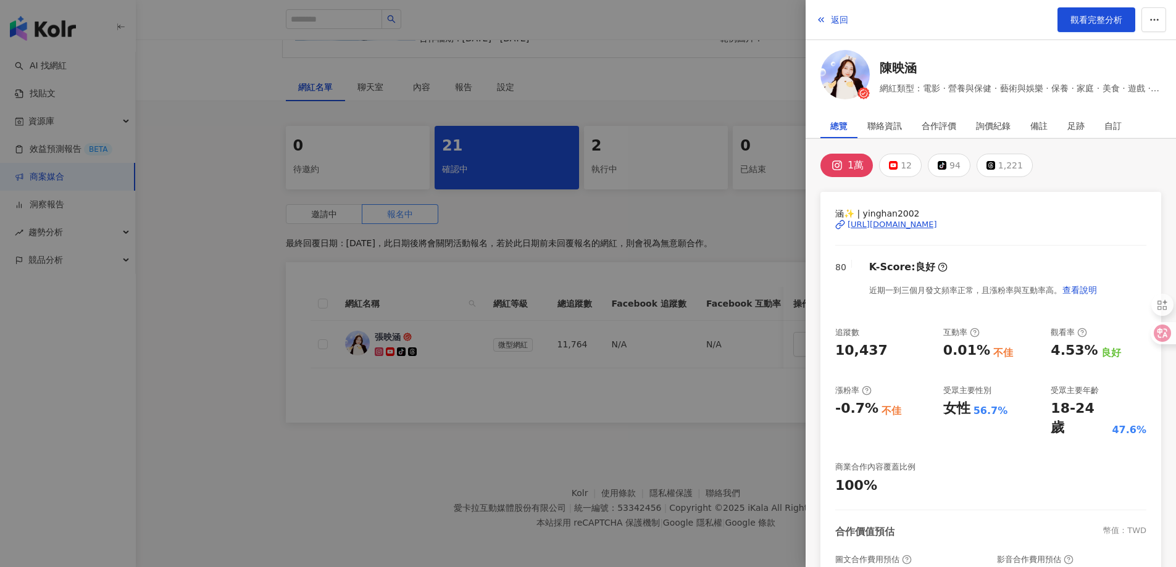
click at [922, 225] on div "[URL][DOMAIN_NAME]" at bounding box center [893, 224] width 90 height 11
click at [829, 19] on button "返回" at bounding box center [832, 19] width 33 height 25
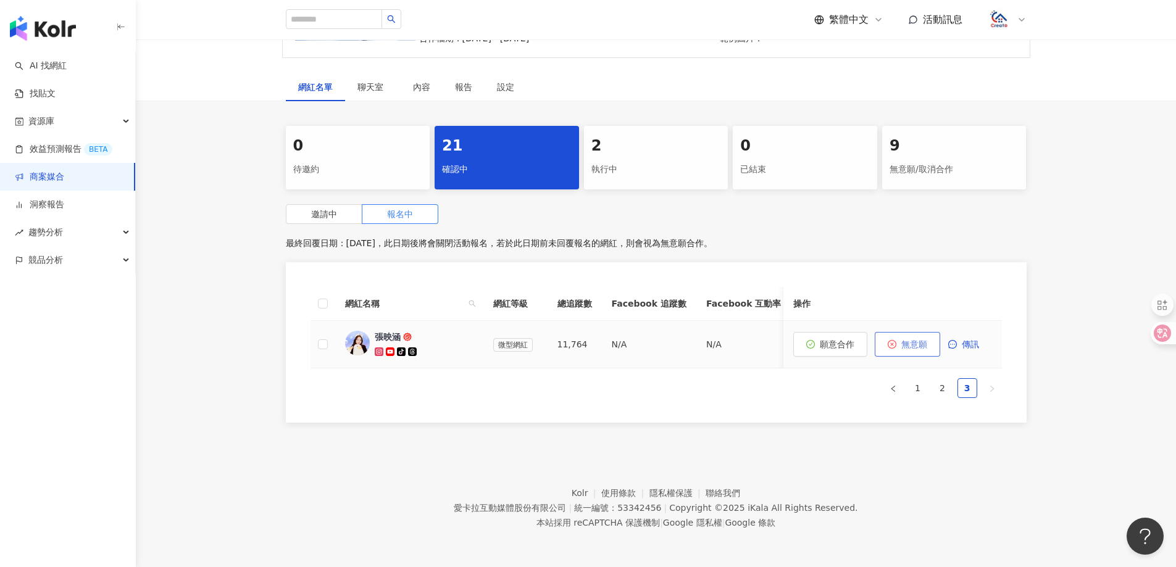
click at [929, 332] on button "無意願" at bounding box center [907, 344] width 65 height 25
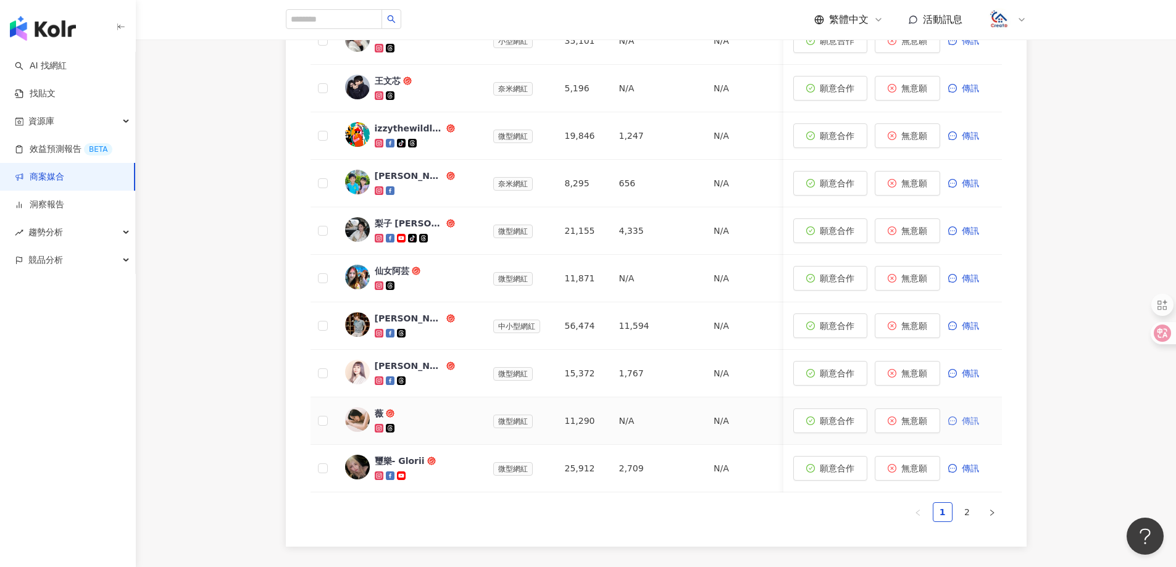
scroll to position [451, 0]
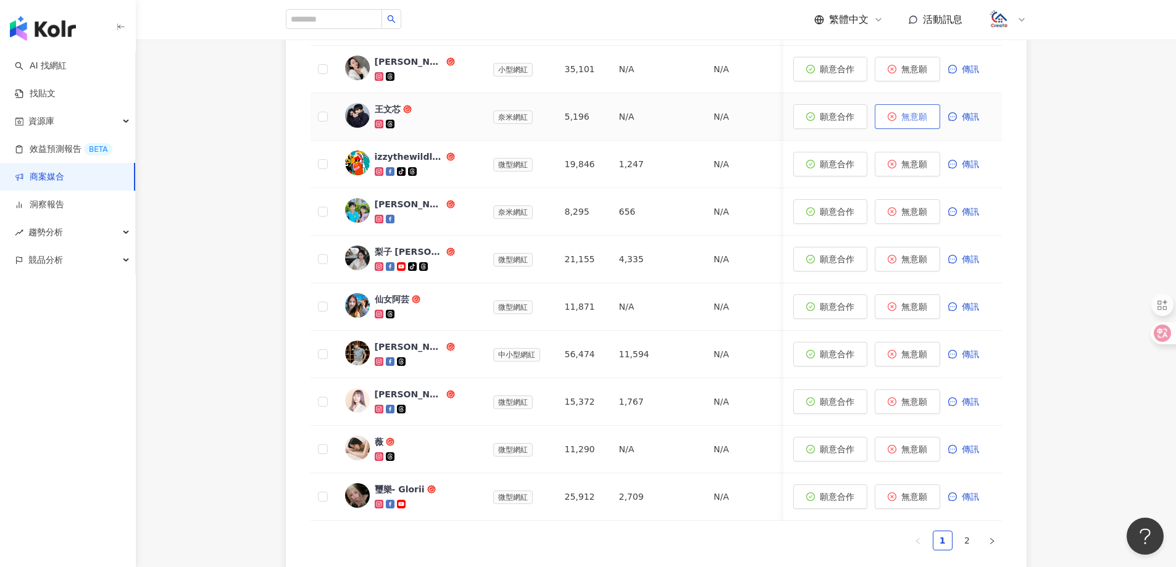
click at [916, 112] on span "無意願" at bounding box center [914, 117] width 26 height 10
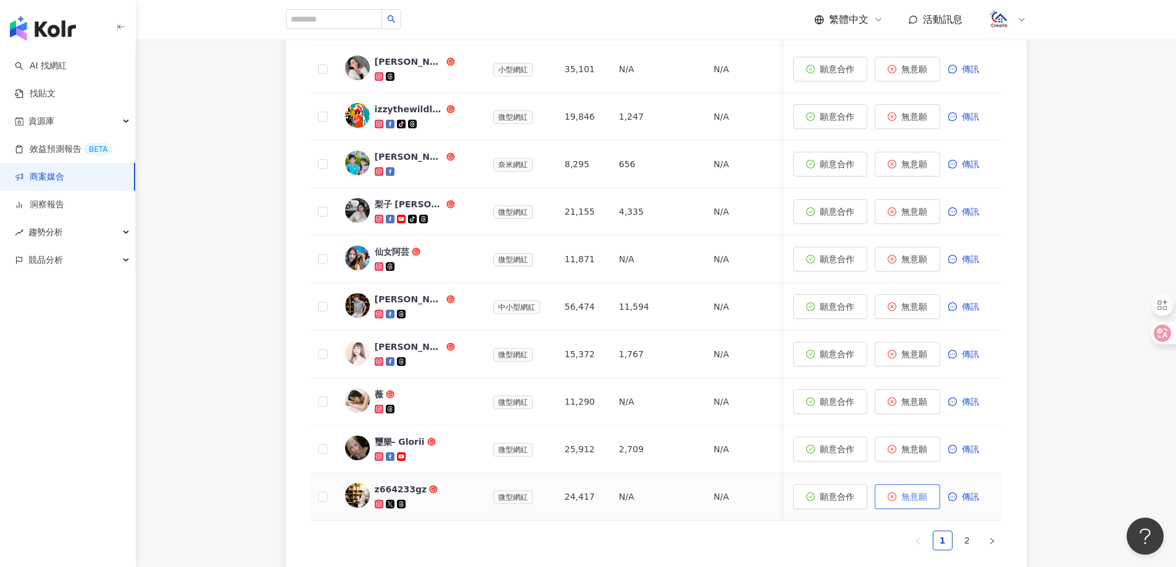
click at [911, 499] on span "無意願" at bounding box center [914, 497] width 26 height 10
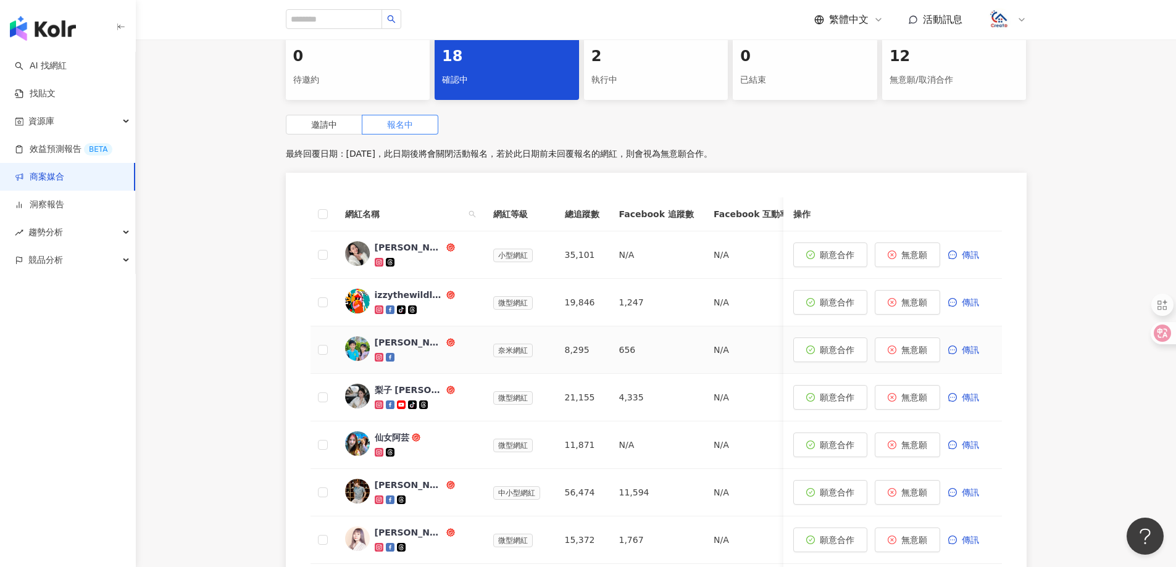
scroll to position [265, 0]
click at [407, 346] on div "[PERSON_NAME] and [PERSON_NAME]" at bounding box center [409, 342] width 69 height 12
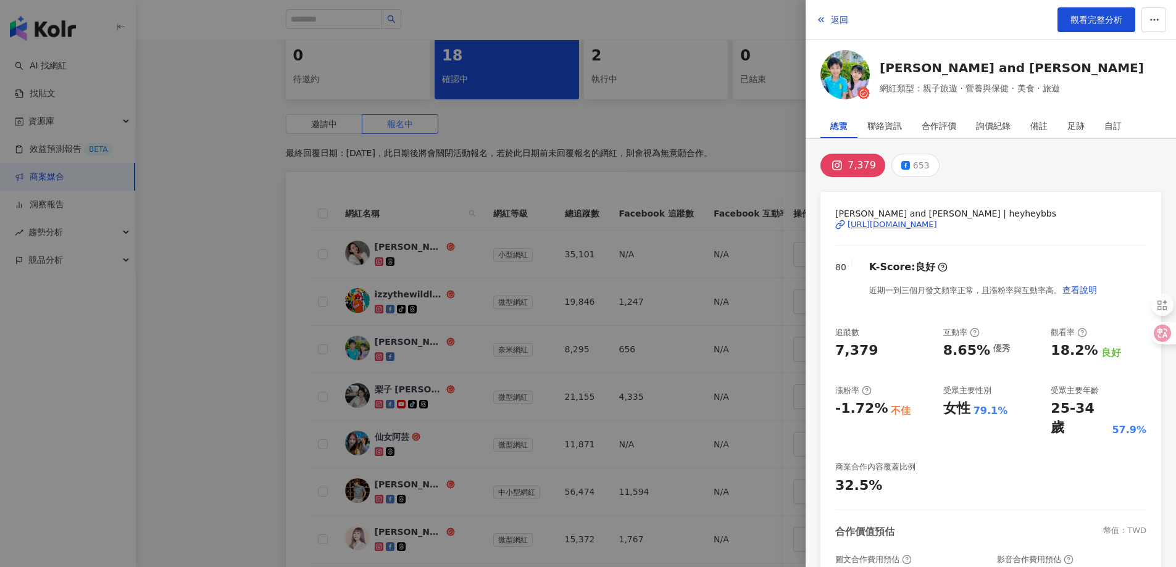
click at [890, 222] on div "[URL][DOMAIN_NAME]" at bounding box center [893, 224] width 90 height 11
click at [844, 18] on span "返回" at bounding box center [839, 20] width 17 height 10
